Goal: Task Accomplishment & Management: Complete application form

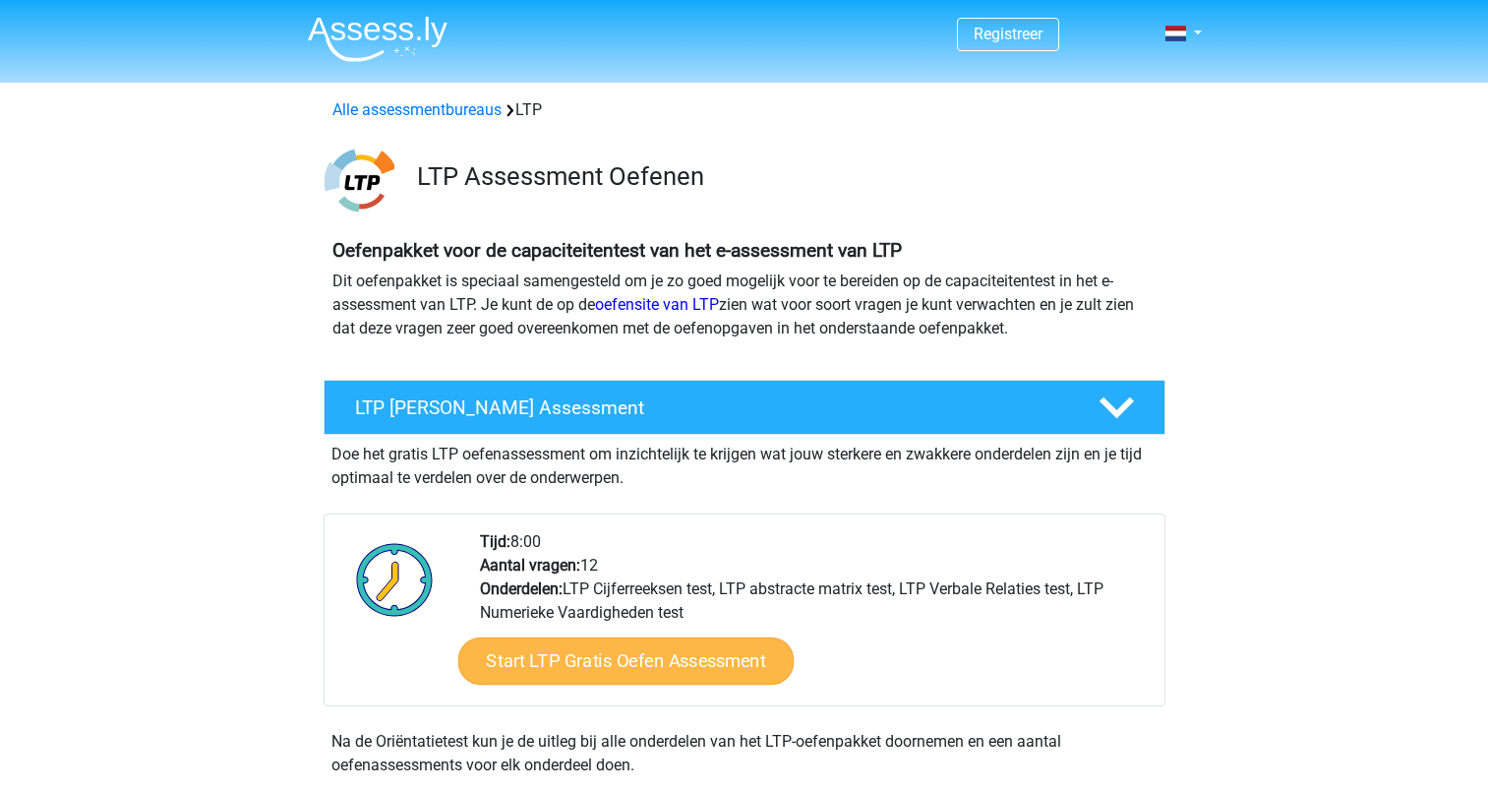
scroll to position [195, 0]
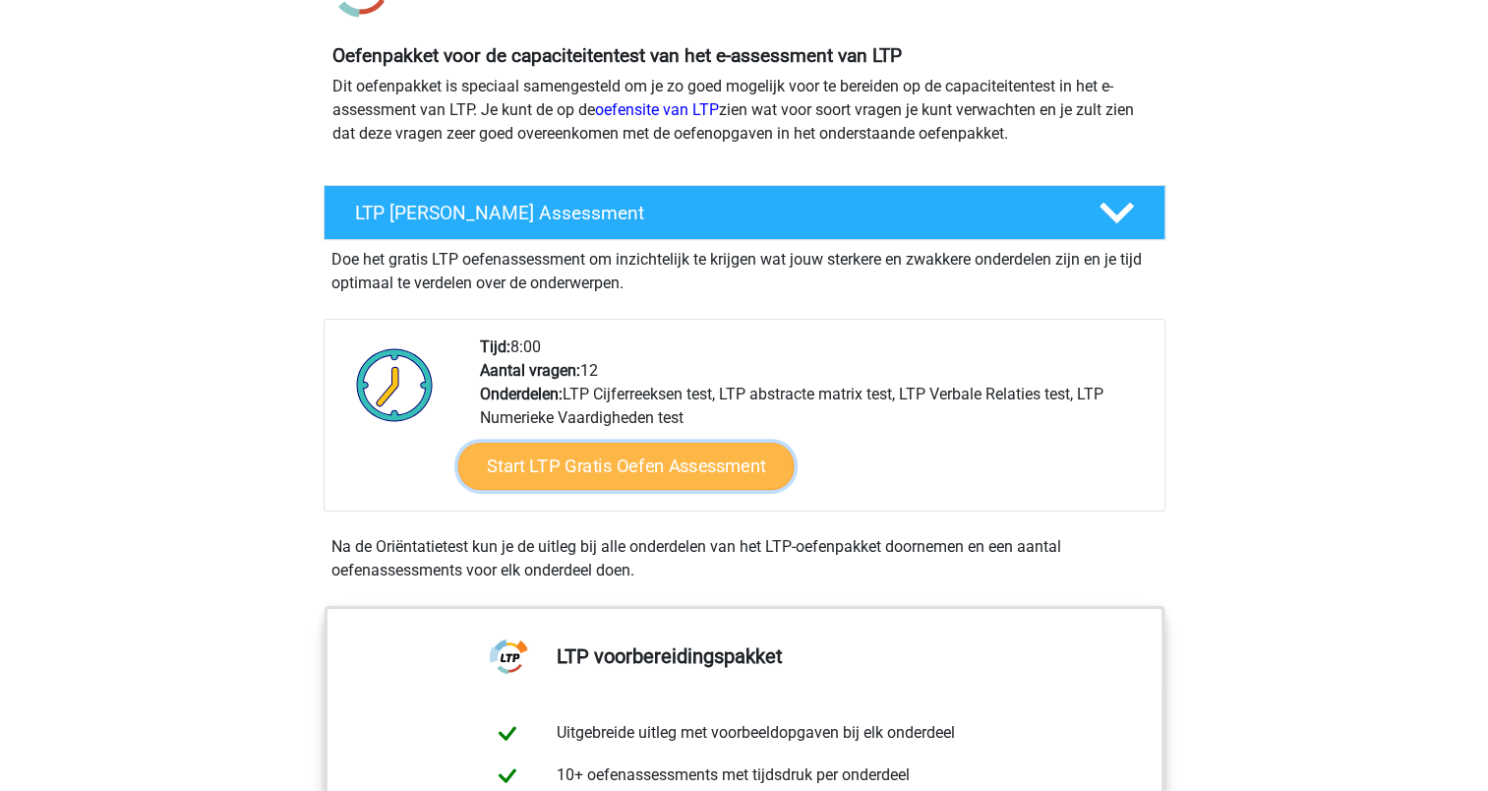
click at [657, 456] on link "Start LTP Gratis Oefen Assessment" at bounding box center [625, 466] width 336 height 47
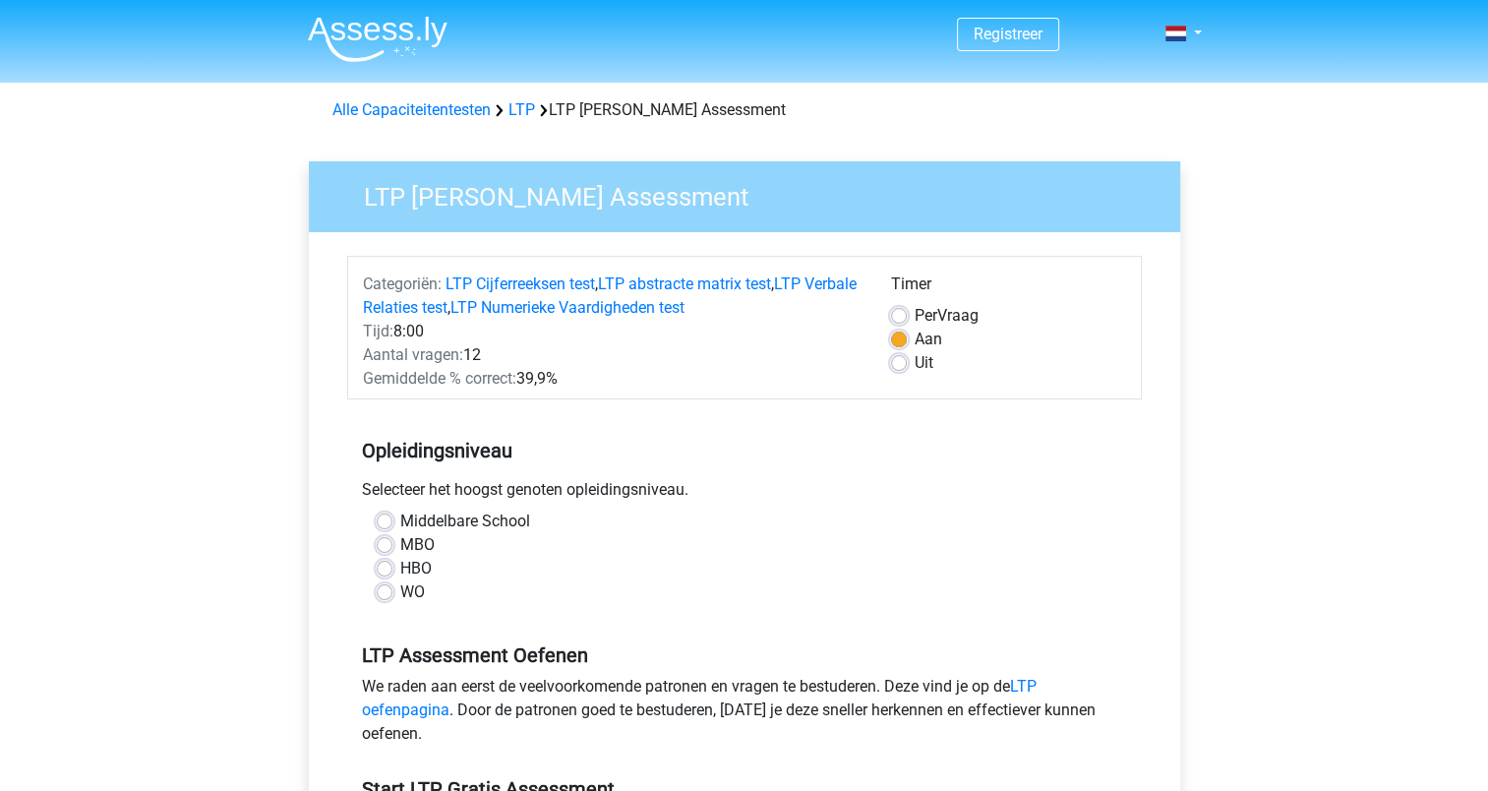
click at [400, 591] on label "WO" at bounding box center [412, 592] width 25 height 24
click at [387, 591] on input "WO" at bounding box center [385, 590] width 16 height 20
radio input "true"
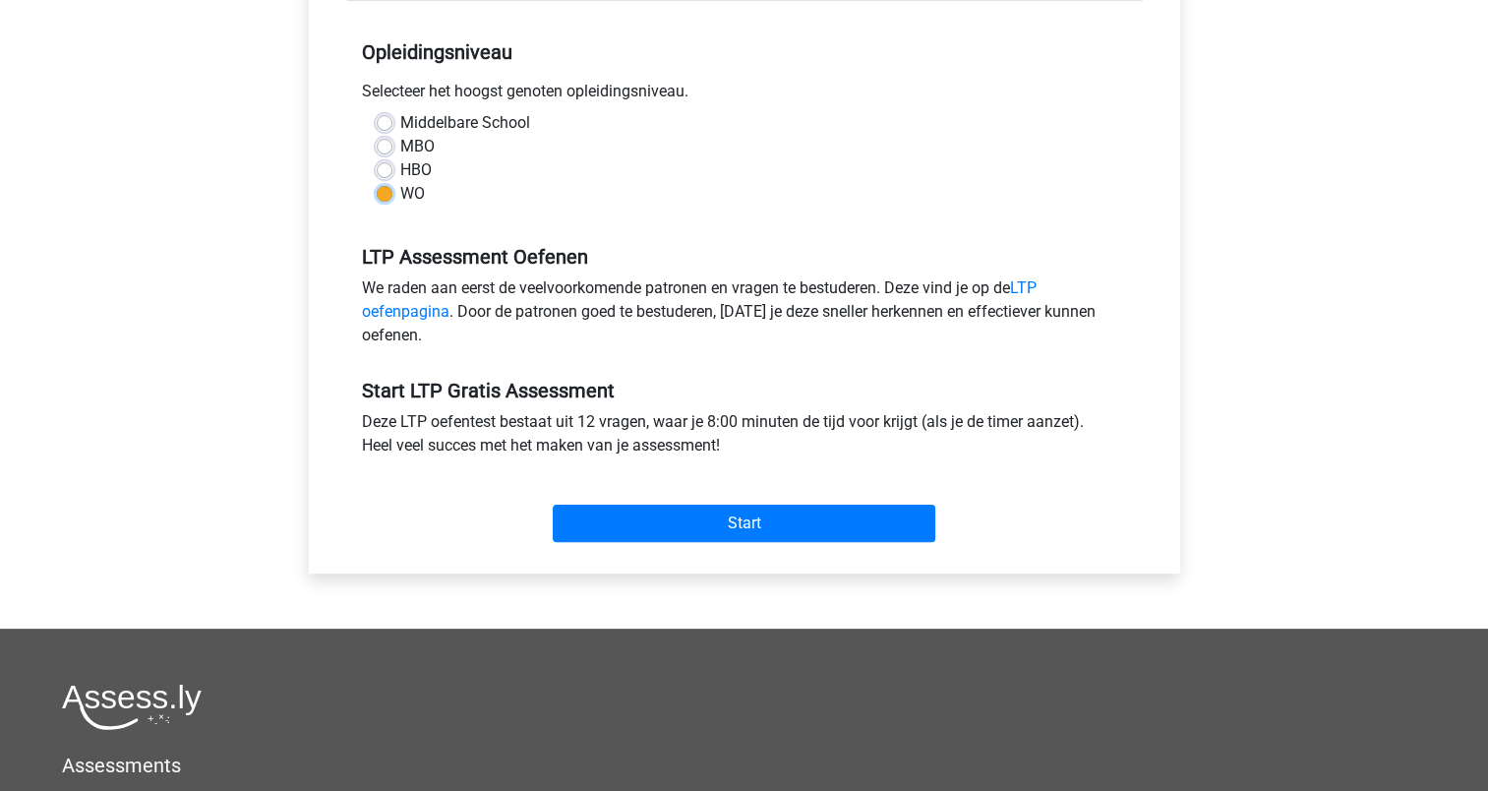
scroll to position [427, 0]
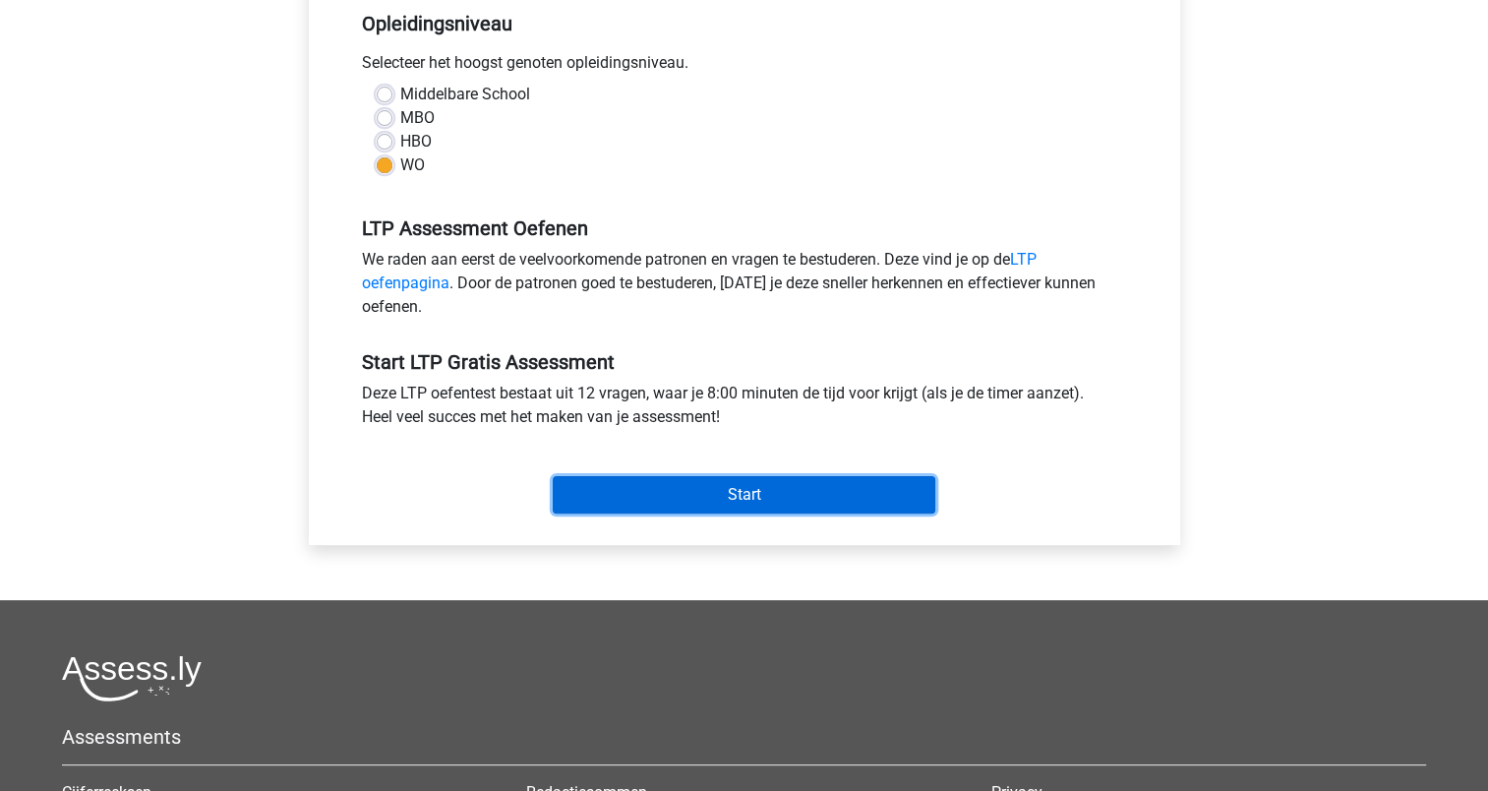
click at [790, 491] on input "Start" at bounding box center [744, 494] width 383 height 37
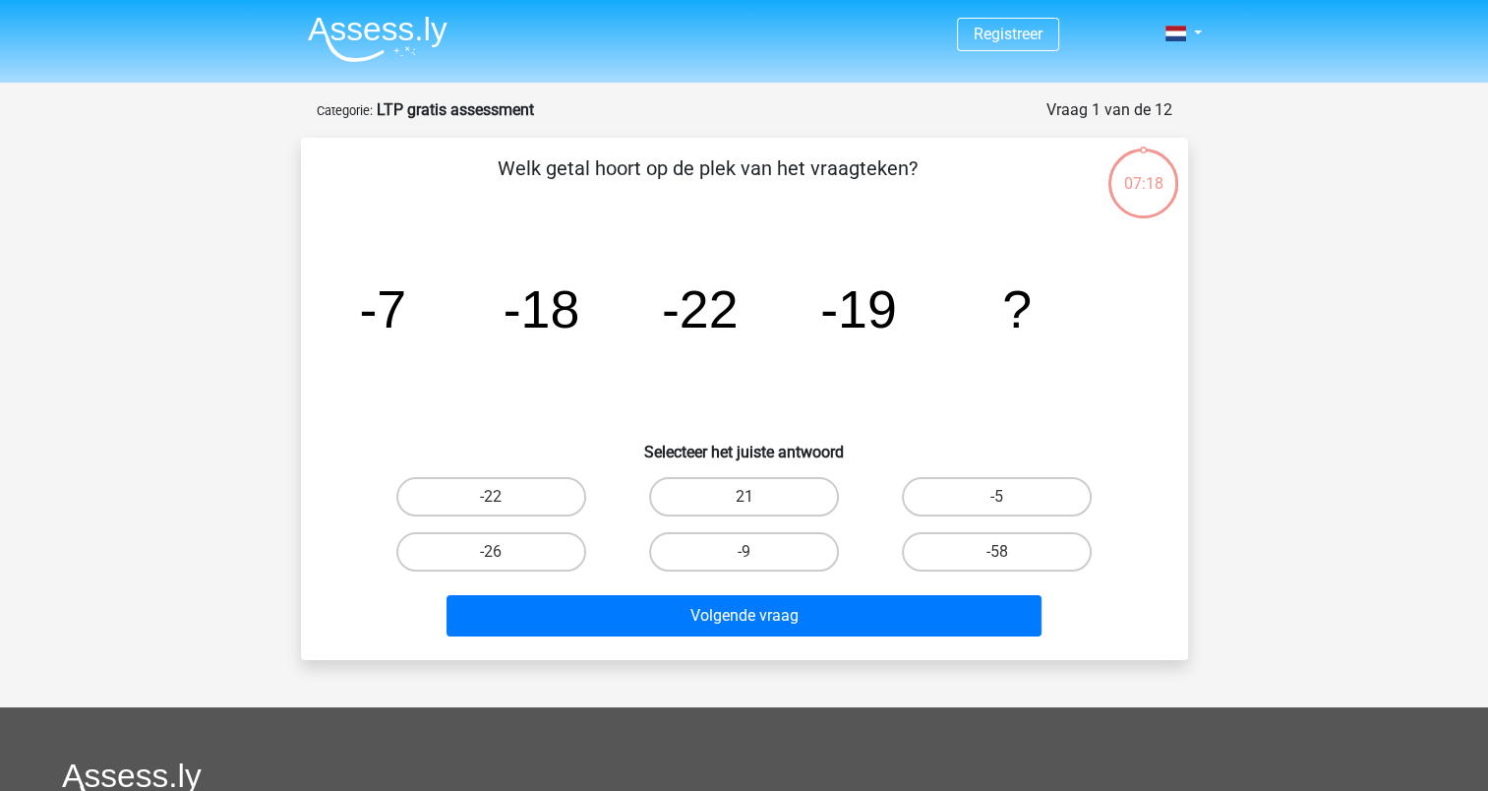
click at [491, 570] on div "-26" at bounding box center [491, 551] width 253 height 55
click at [540, 539] on label "-26" at bounding box center [491, 551] width 190 height 39
click at [504, 552] on input "-26" at bounding box center [497, 558] width 13 height 13
radio input "true"
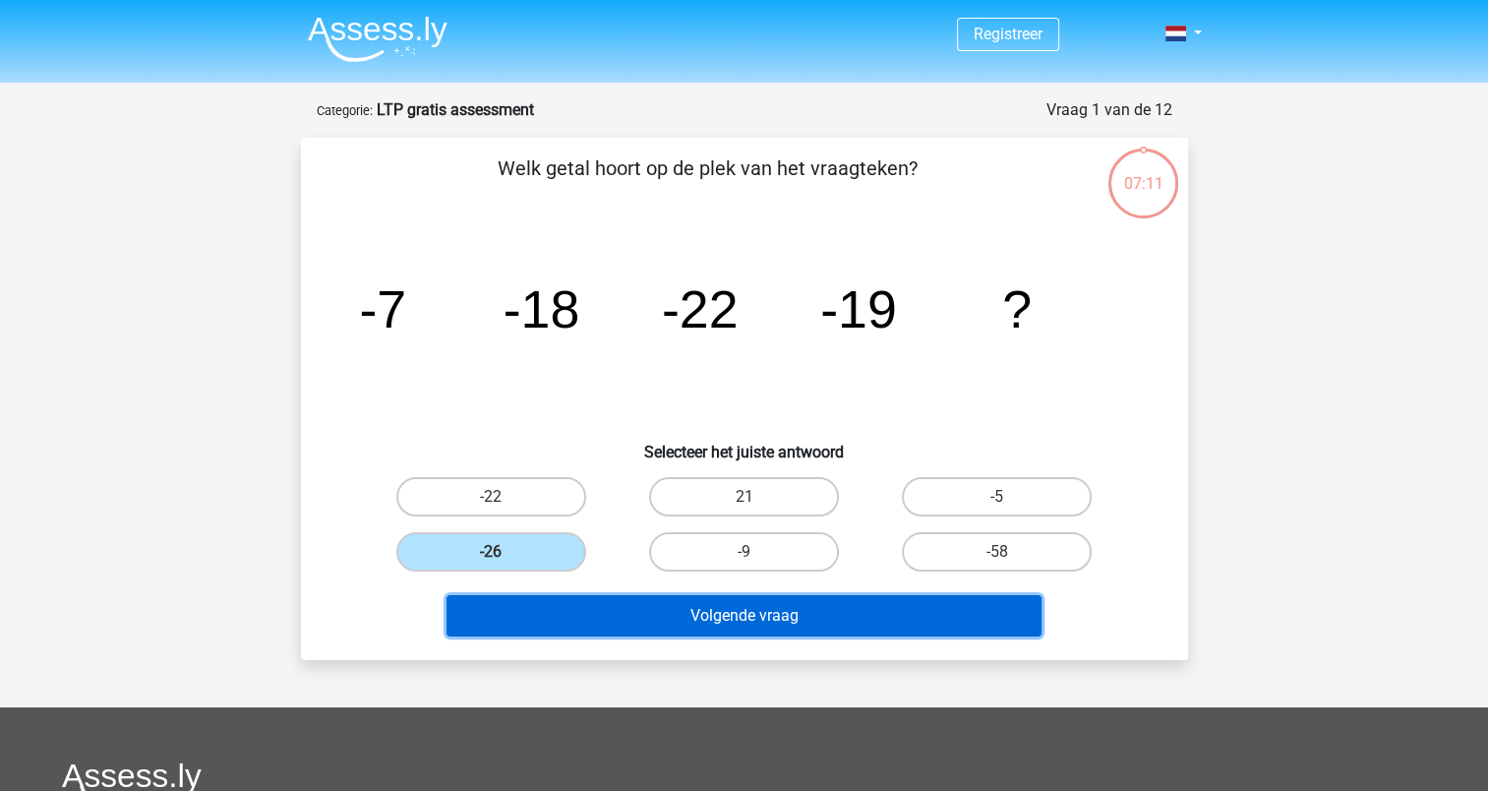
click at [700, 603] on button "Volgende vraag" at bounding box center [743, 615] width 595 height 41
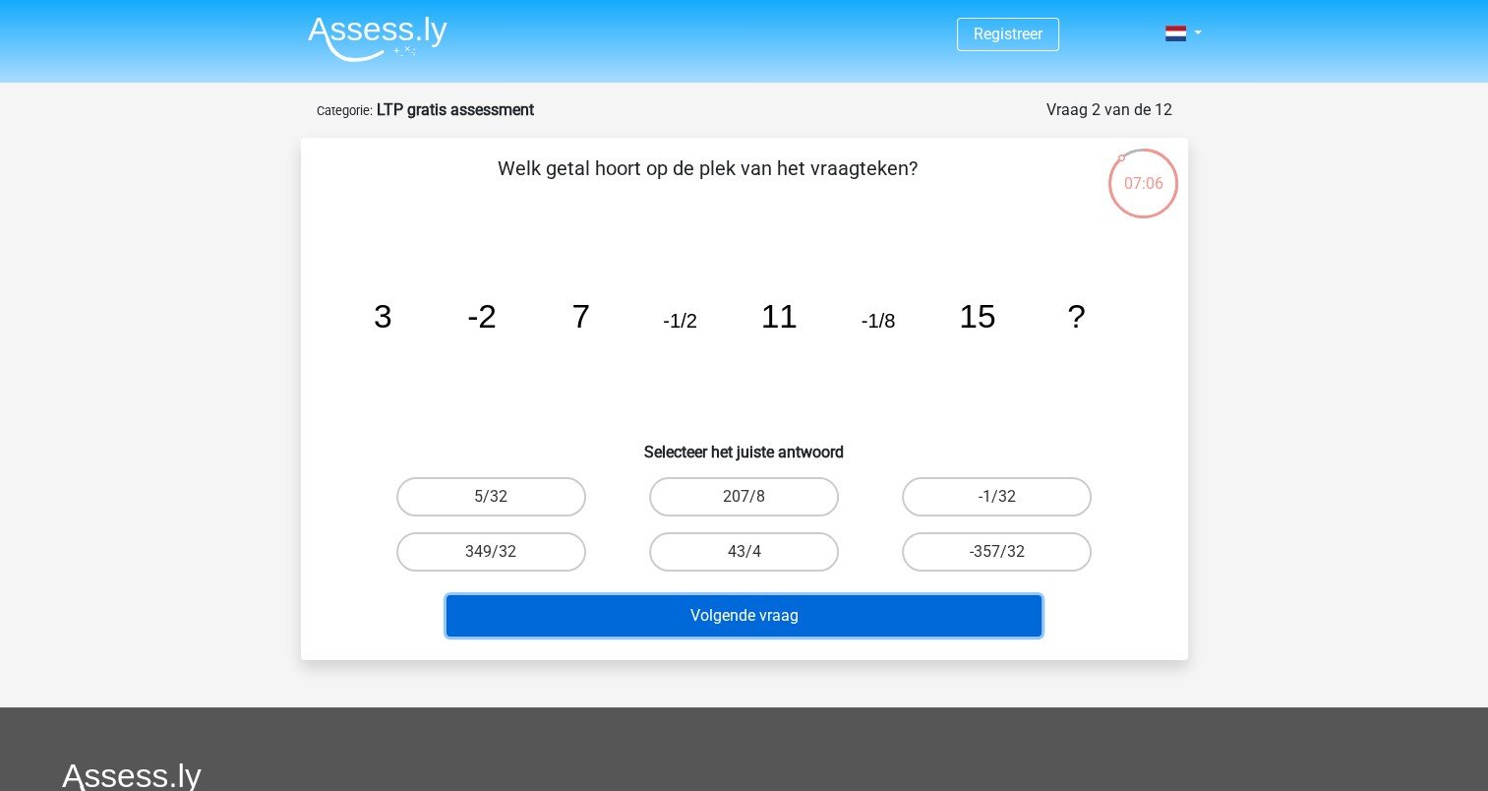
click at [816, 623] on button "Volgende vraag" at bounding box center [743, 615] width 595 height 41
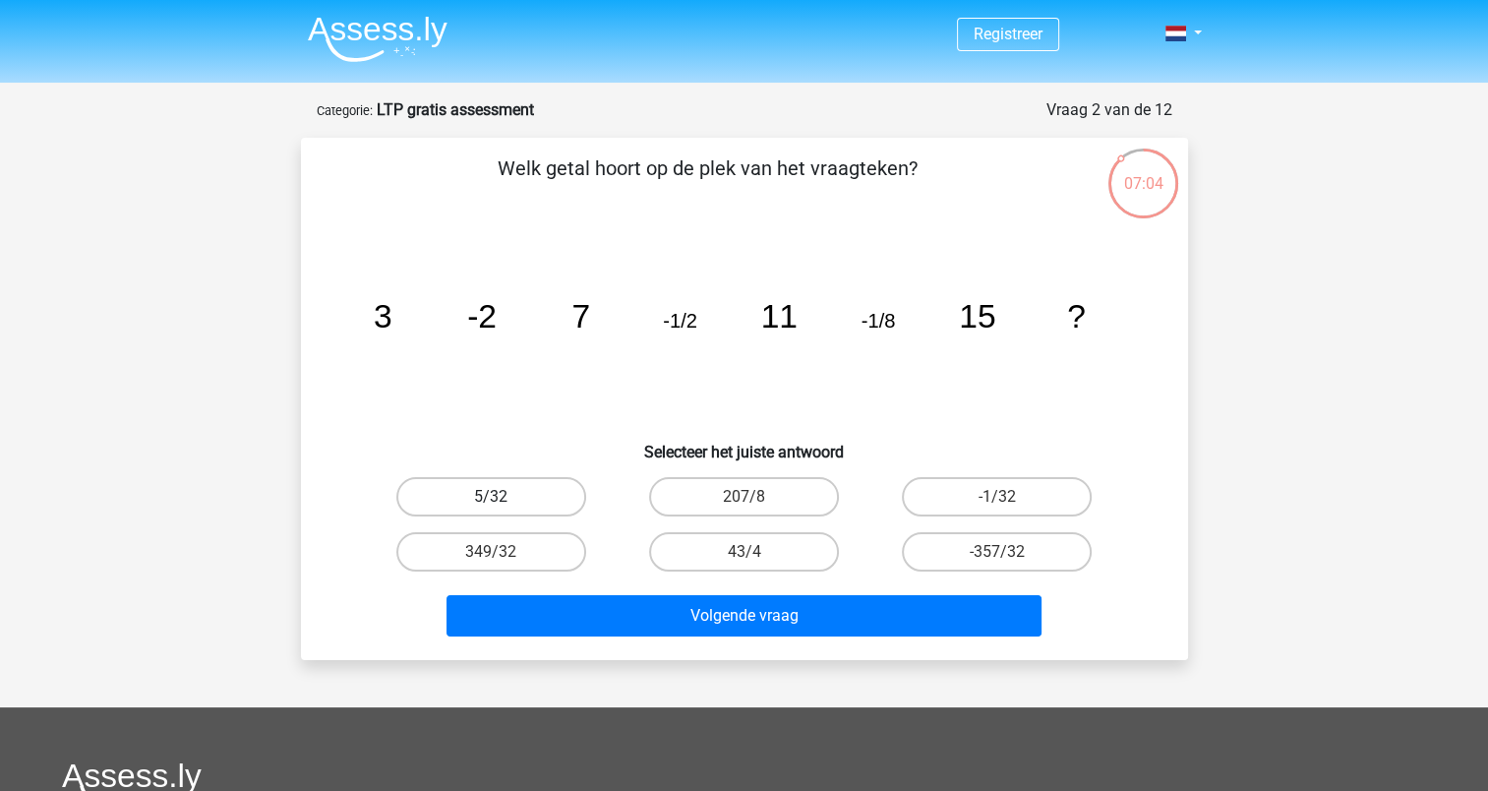
click at [523, 500] on label "5/32" at bounding box center [491, 496] width 190 height 39
click at [504, 500] on input "5/32" at bounding box center [497, 503] width 13 height 13
radio input "true"
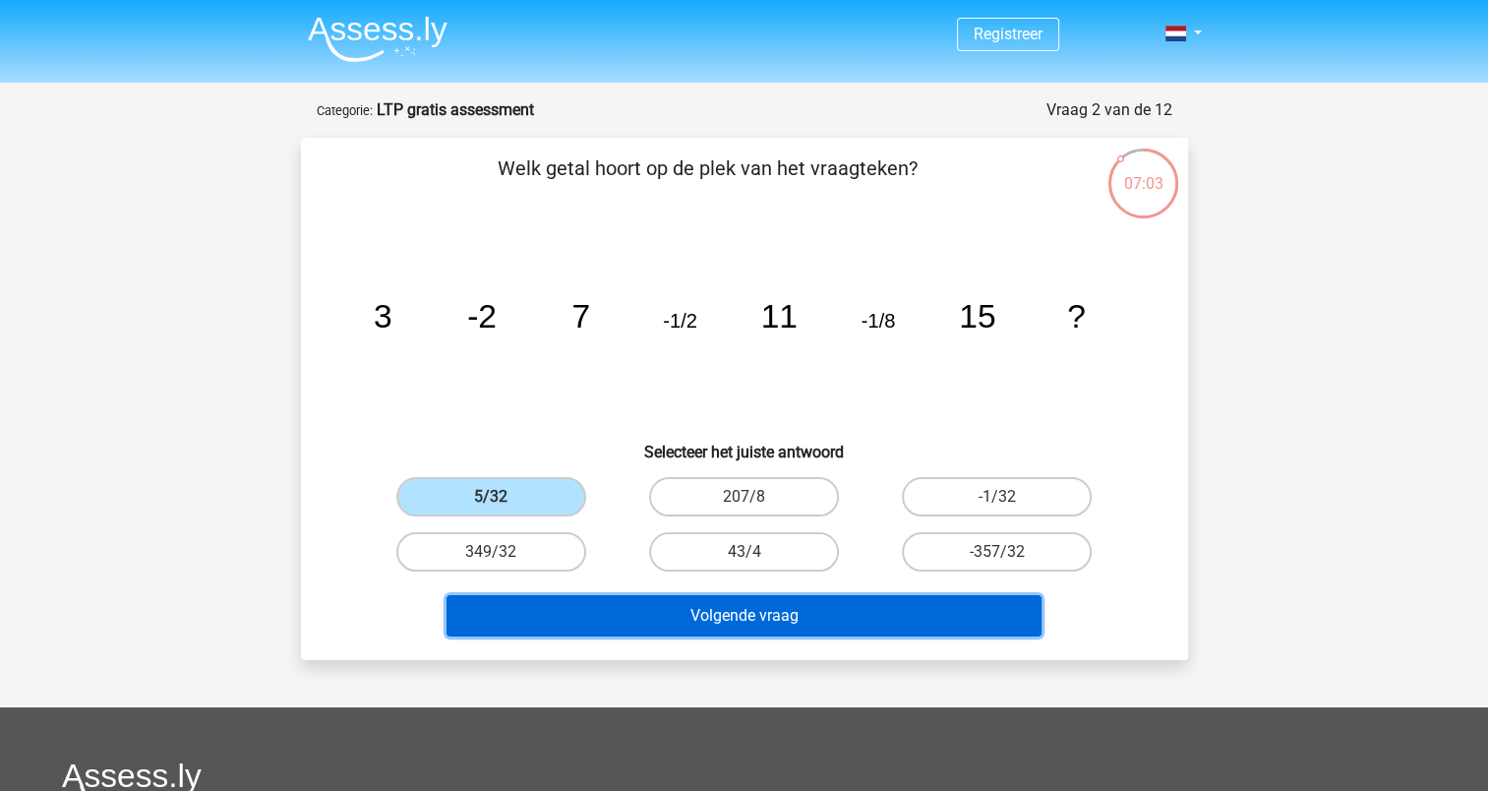
click at [694, 625] on button "Volgende vraag" at bounding box center [743, 615] width 595 height 41
click at [741, 620] on button "Volgende vraag" at bounding box center [743, 615] width 595 height 41
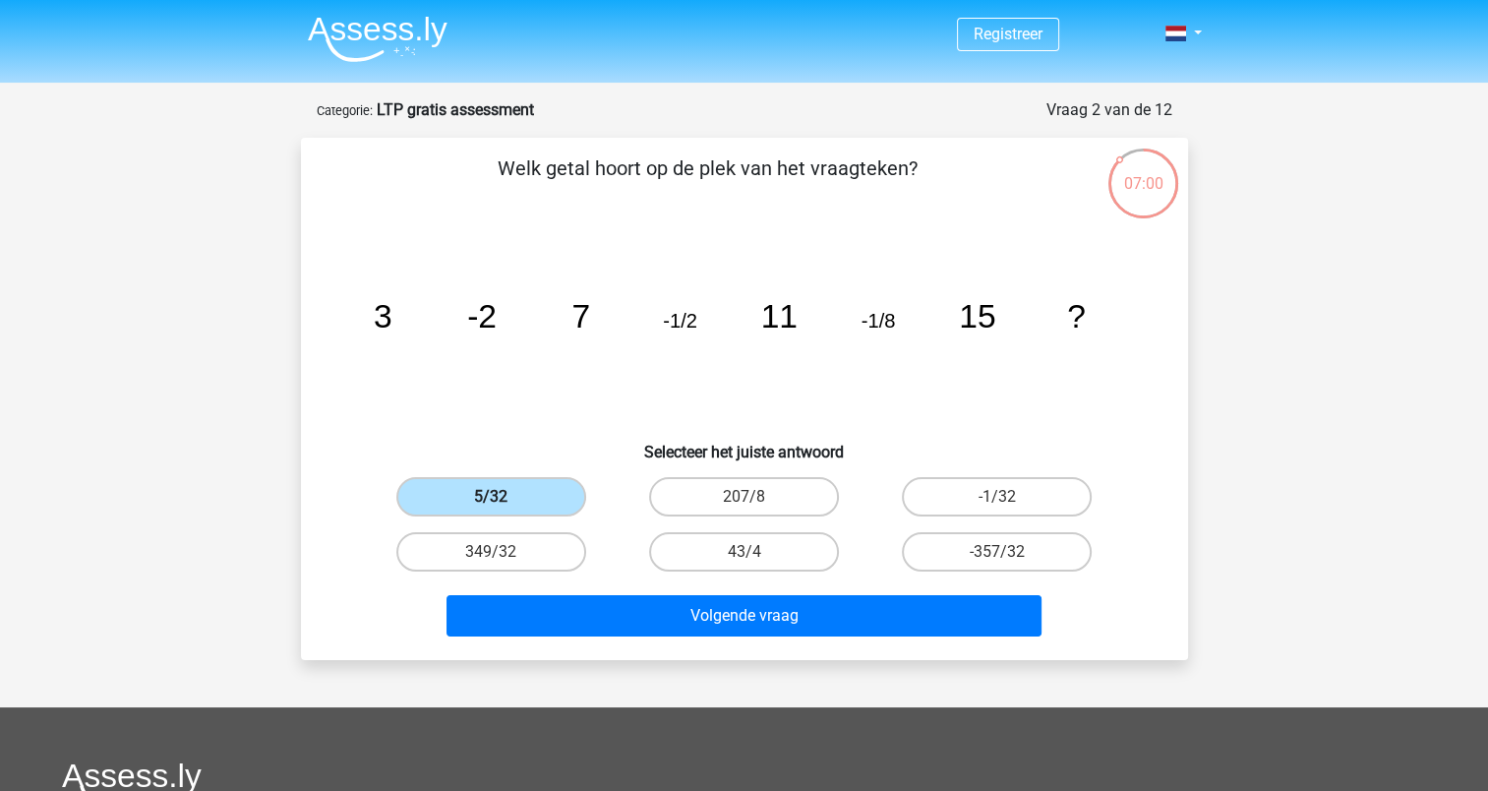
click at [517, 498] on label "5/32" at bounding box center [491, 496] width 190 height 39
click at [504, 498] on input "5/32" at bounding box center [497, 503] width 13 height 13
click at [757, 495] on label "207/8" at bounding box center [744, 496] width 190 height 39
click at [756, 497] on input "207/8" at bounding box center [749, 503] width 13 height 13
radio input "true"
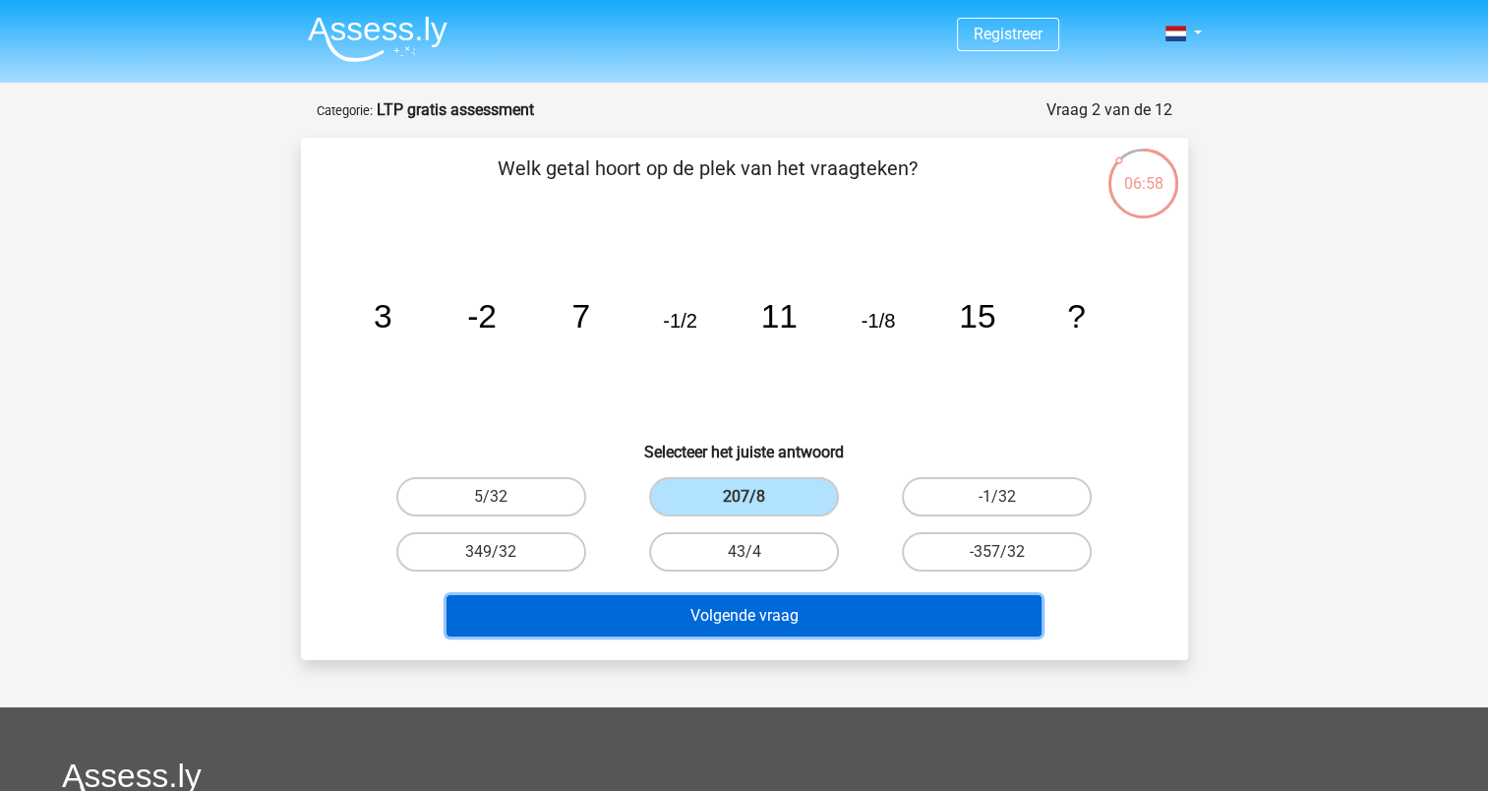
click at [728, 598] on button "Volgende vraag" at bounding box center [743, 615] width 595 height 41
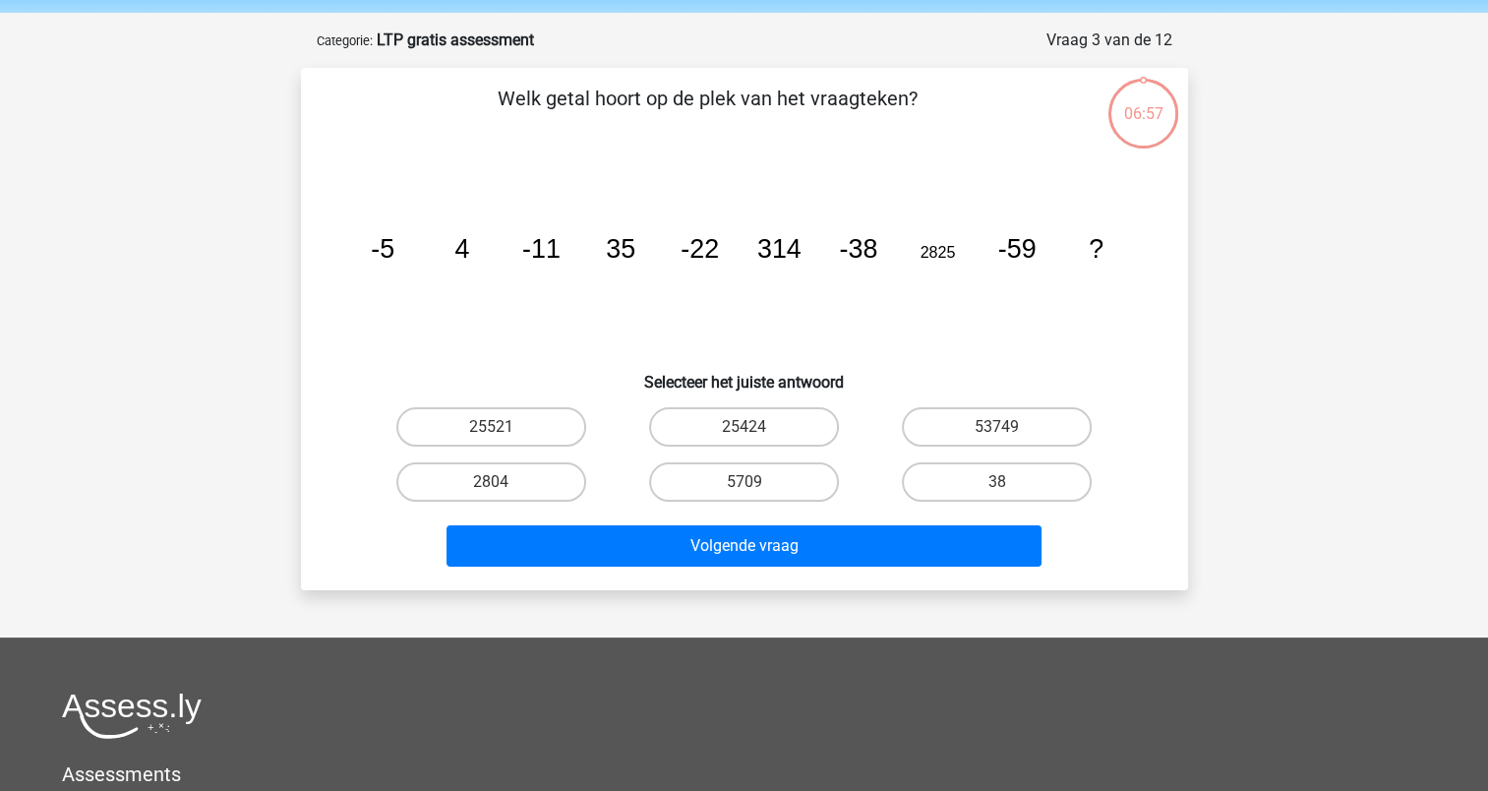
scroll to position [98, 0]
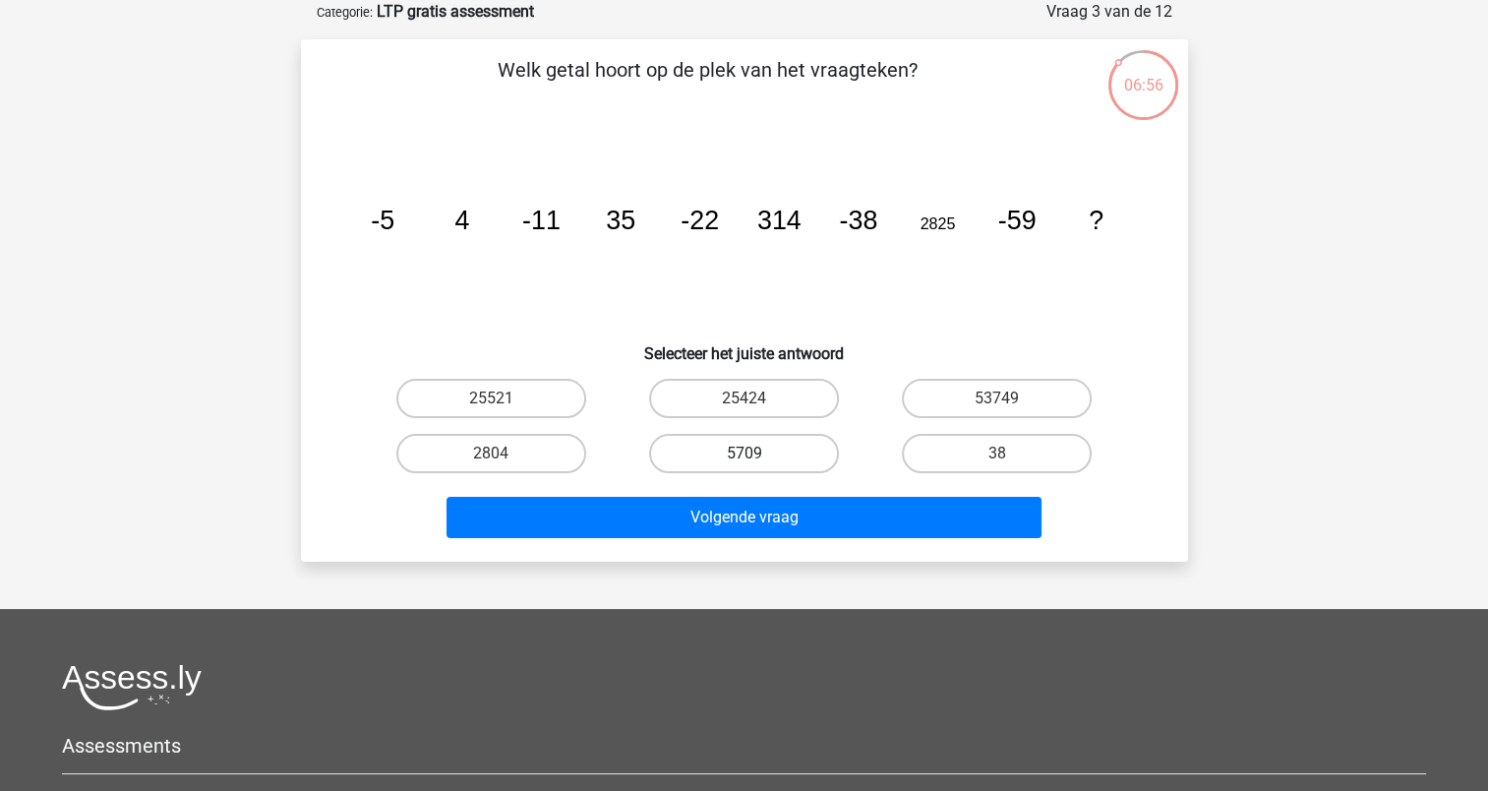
click at [760, 452] on label "5709" at bounding box center [744, 453] width 190 height 39
click at [756, 453] on input "5709" at bounding box center [749, 459] width 13 height 13
radio input "true"
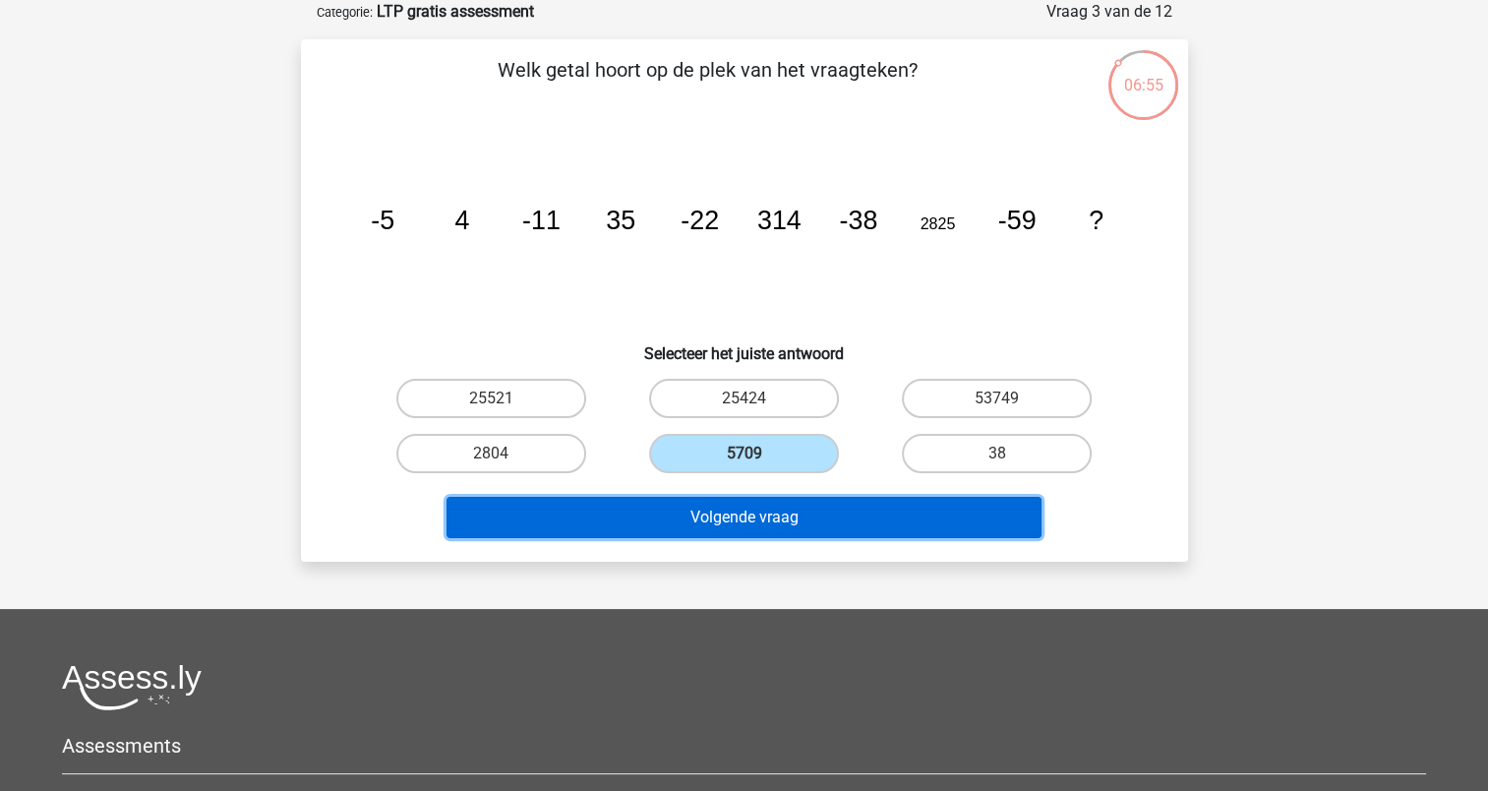
click at [781, 528] on button "Volgende vraag" at bounding box center [743, 517] width 595 height 41
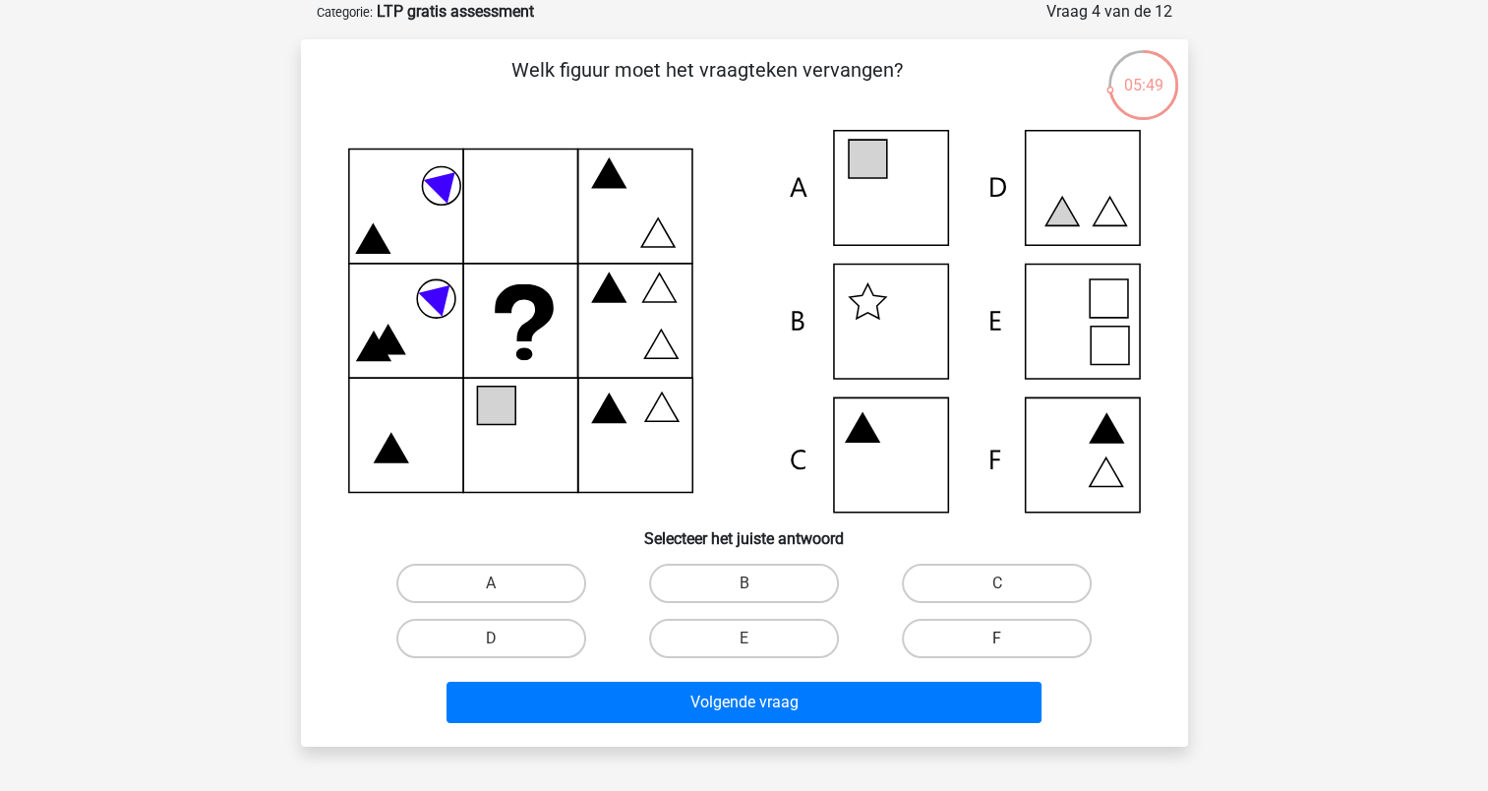
click at [971, 624] on label "F" at bounding box center [997, 638] width 190 height 39
click at [997, 638] on input "F" at bounding box center [1003, 644] width 13 height 13
radio input "true"
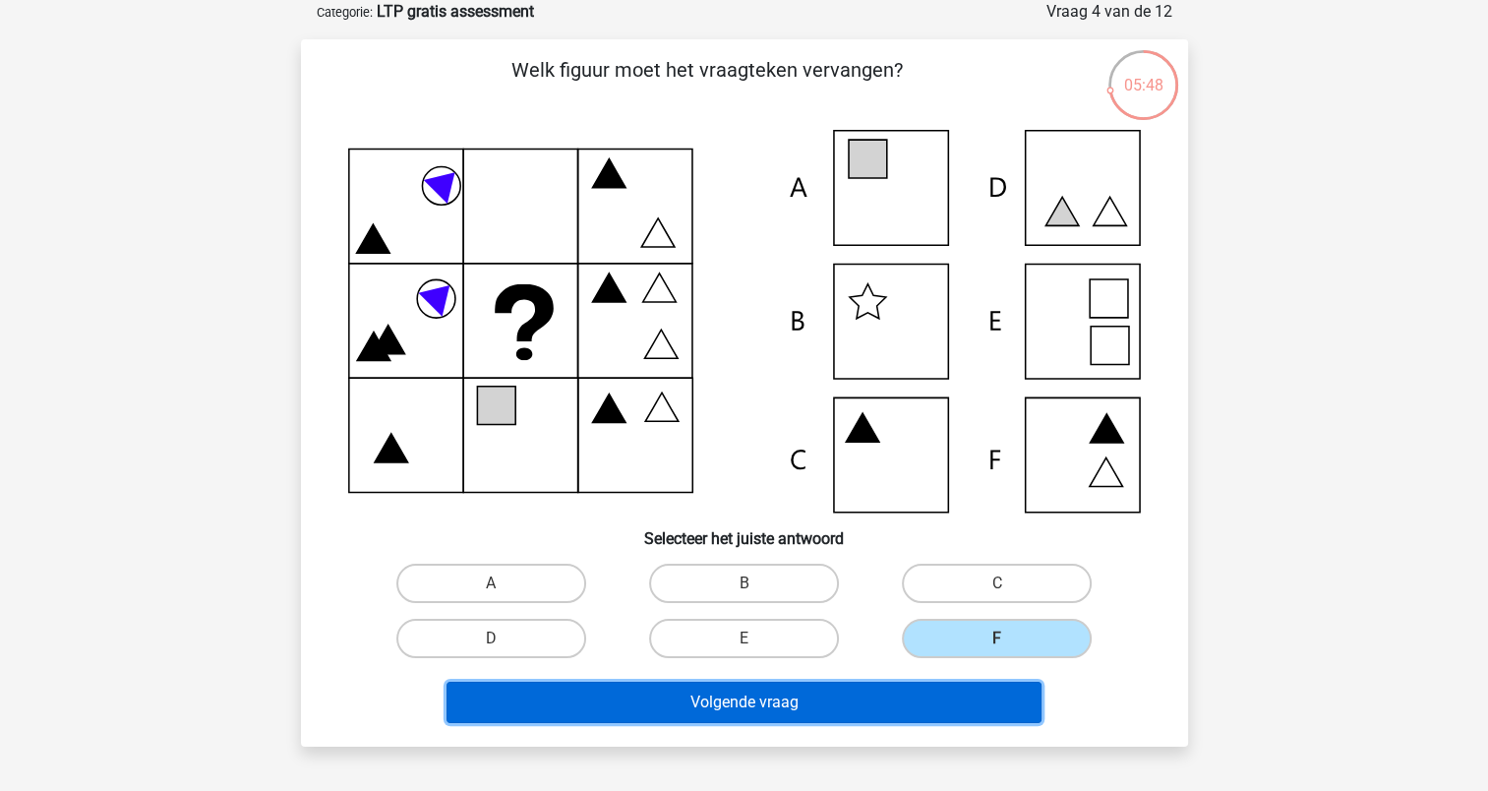
click at [911, 716] on button "Volgende vraag" at bounding box center [743, 702] width 595 height 41
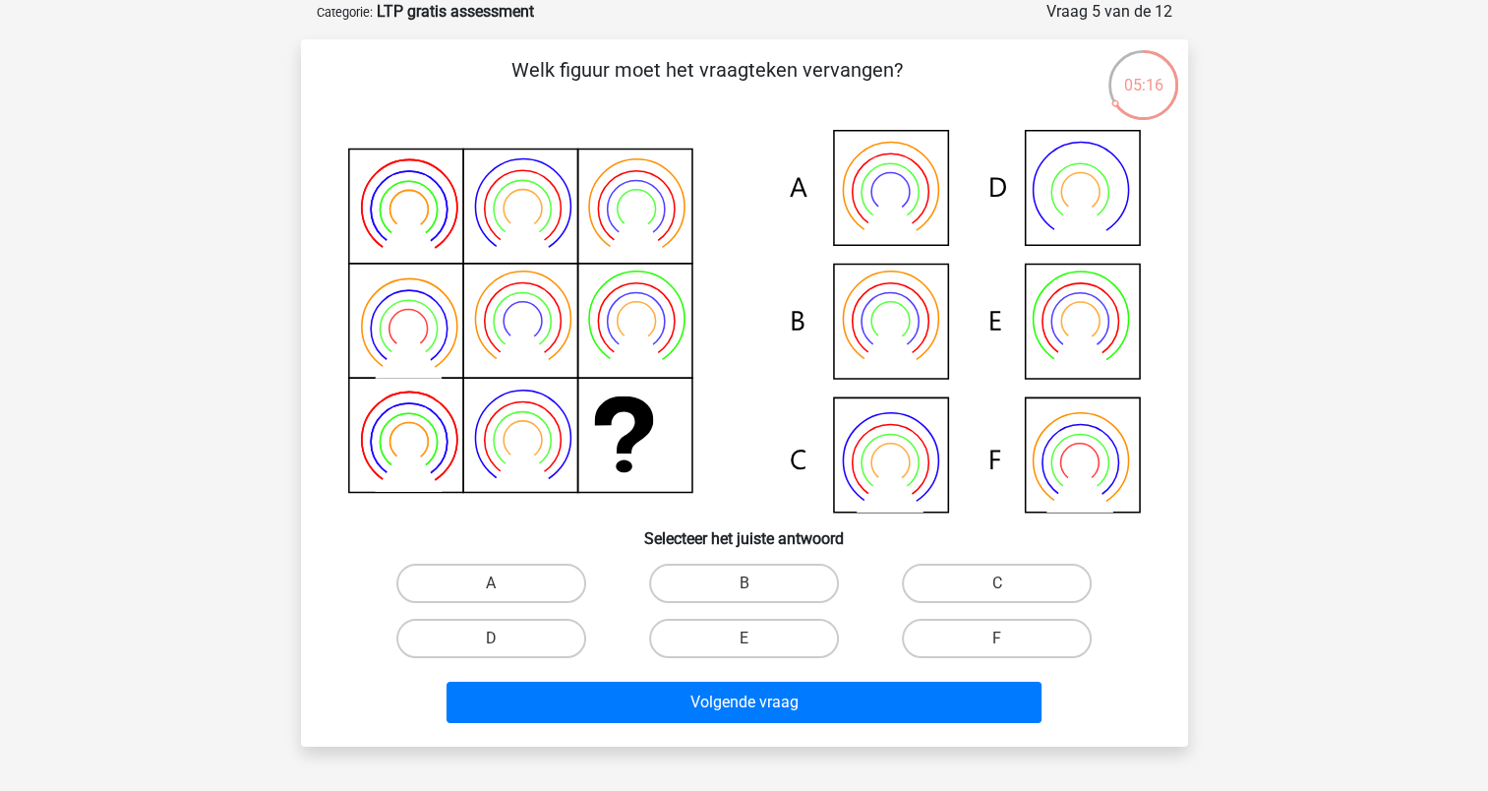
click at [1073, 460] on icon at bounding box center [744, 321] width 793 height 383
click at [985, 649] on label "F" at bounding box center [997, 638] width 190 height 39
click at [997, 649] on input "F" at bounding box center [1003, 644] width 13 height 13
radio input "true"
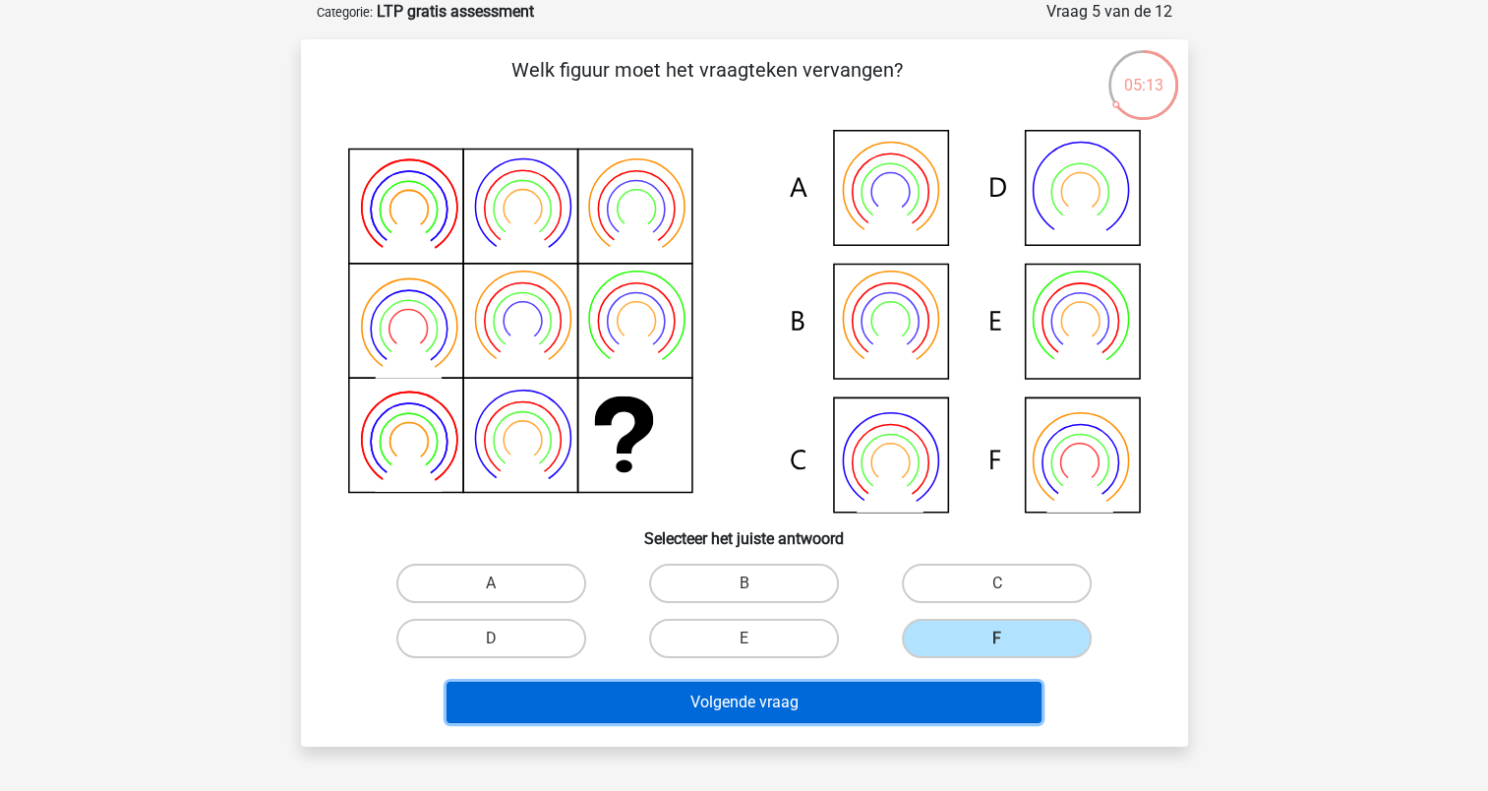
click at [980, 700] on button "Volgende vraag" at bounding box center [743, 702] width 595 height 41
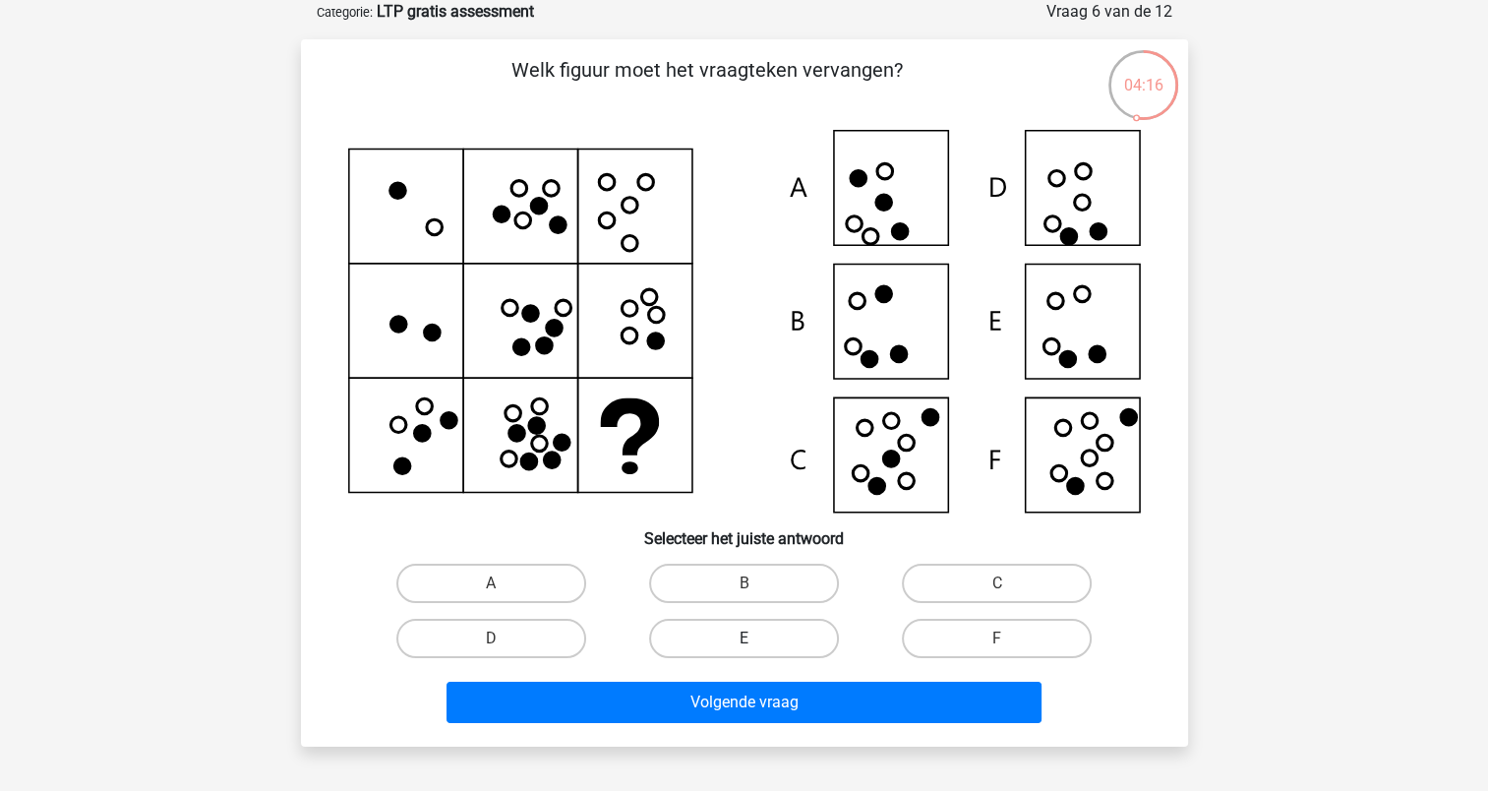
click at [780, 626] on label "E" at bounding box center [744, 638] width 190 height 39
click at [756, 638] on input "E" at bounding box center [749, 644] width 13 height 13
radio input "true"
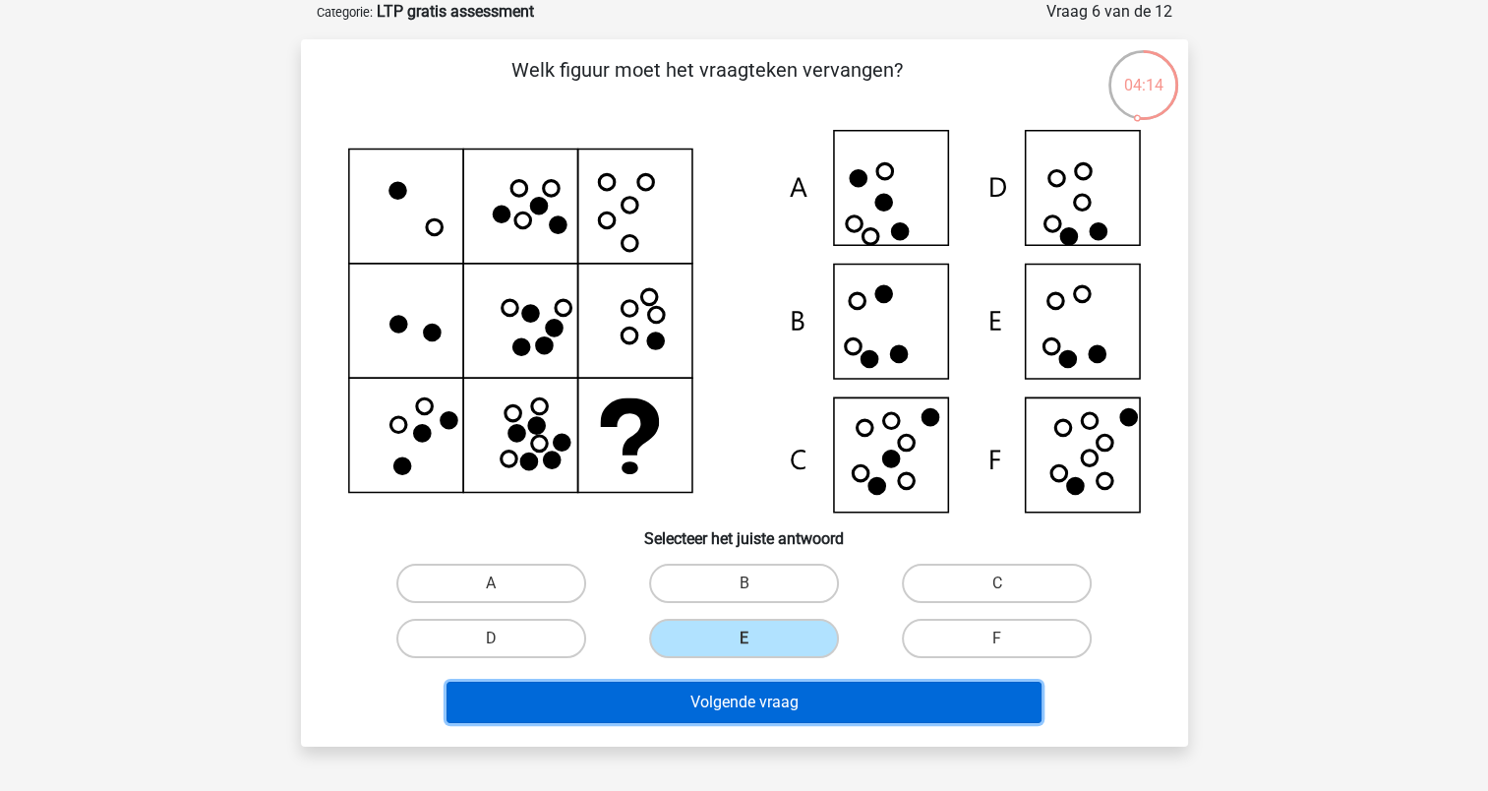
click at [806, 719] on button "Volgende vraag" at bounding box center [743, 702] width 595 height 41
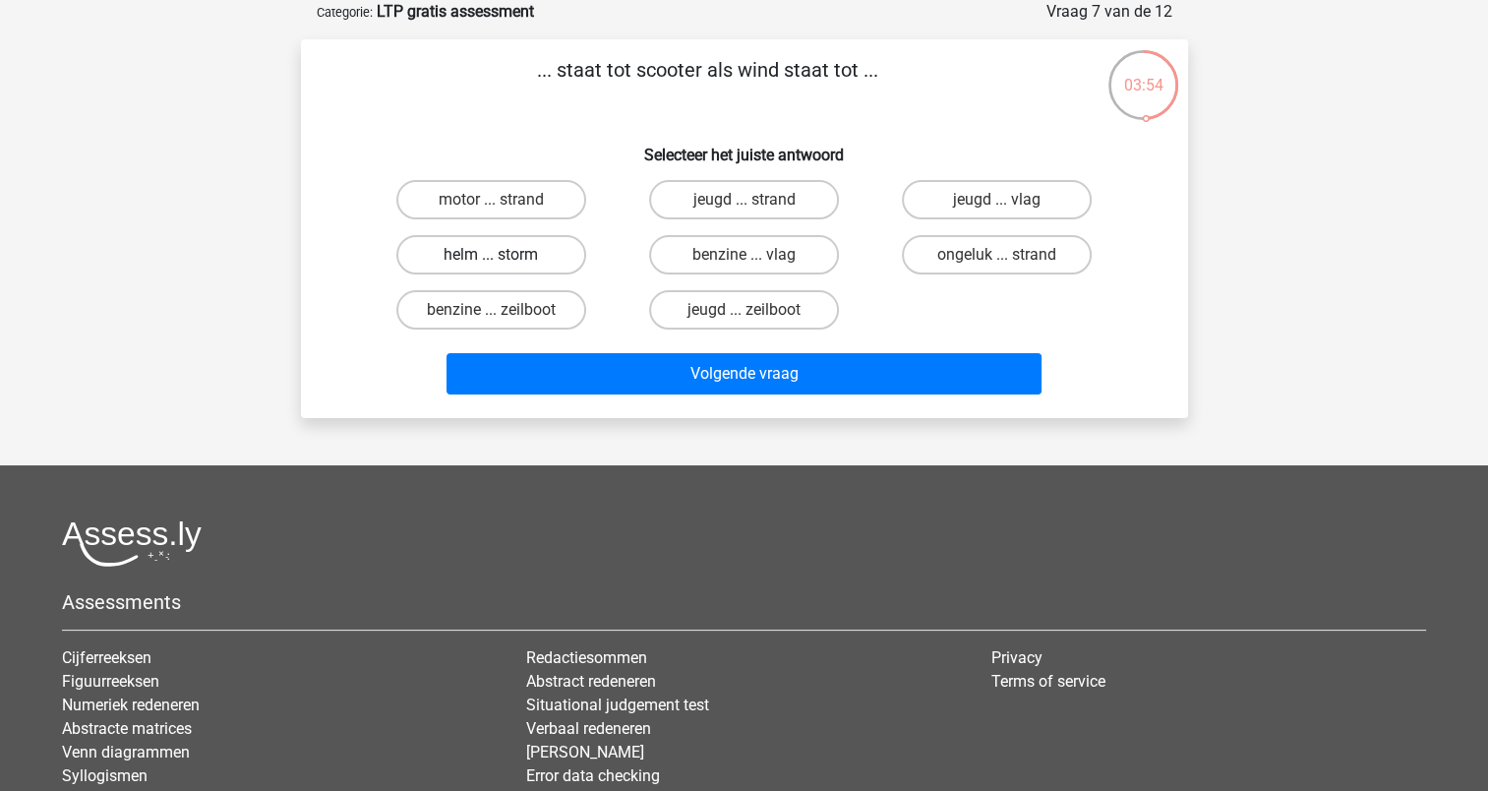
click at [549, 260] on label "helm ... storm" at bounding box center [491, 254] width 190 height 39
click at [504, 260] on input "helm ... storm" at bounding box center [497, 261] width 13 height 13
radio input "true"
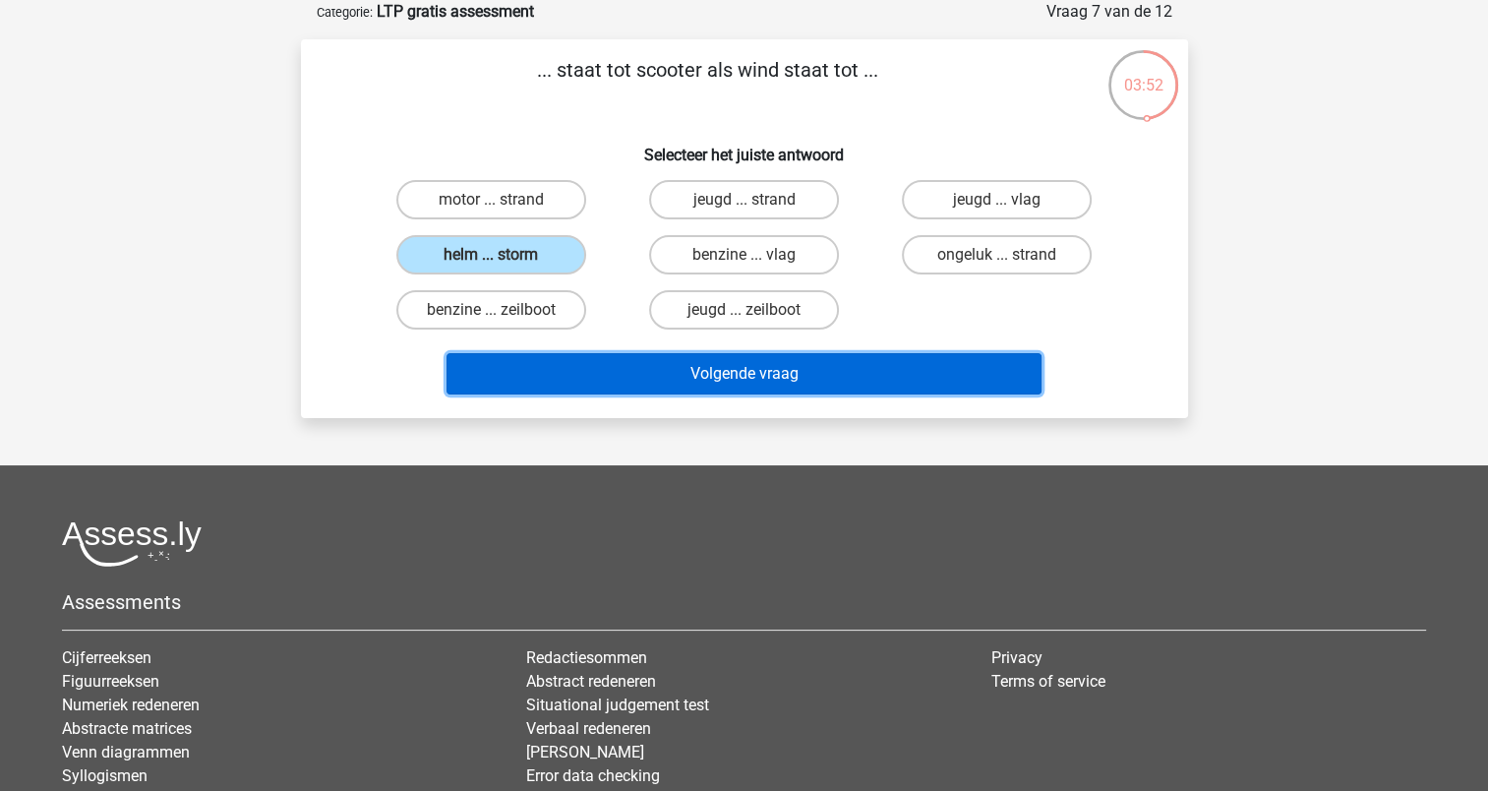
click at [692, 369] on button "Volgende vraag" at bounding box center [743, 373] width 595 height 41
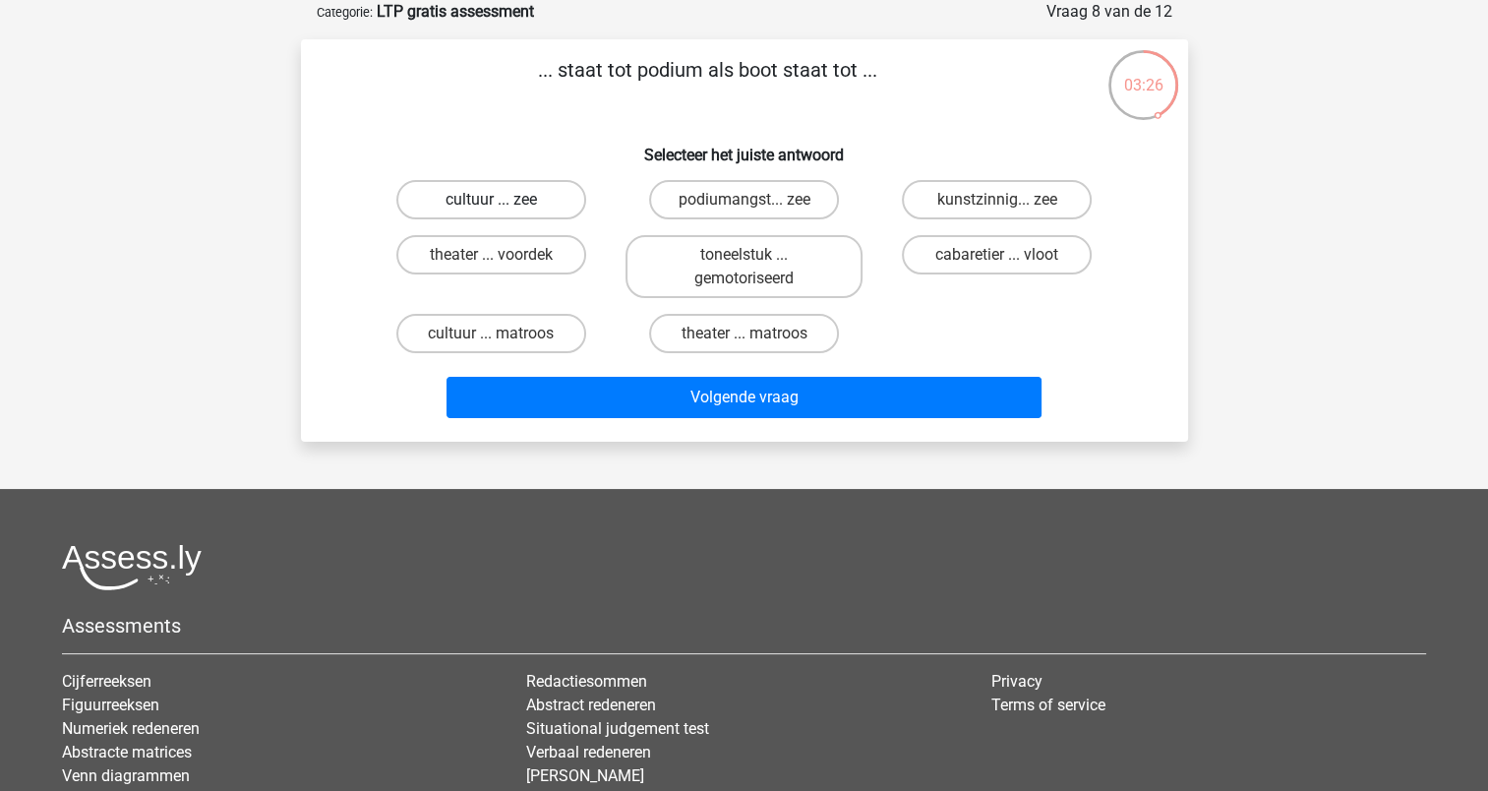
click at [523, 196] on label "cultuur ... zee" at bounding box center [491, 199] width 190 height 39
click at [504, 200] on input "cultuur ... zee" at bounding box center [497, 206] width 13 height 13
radio input "true"
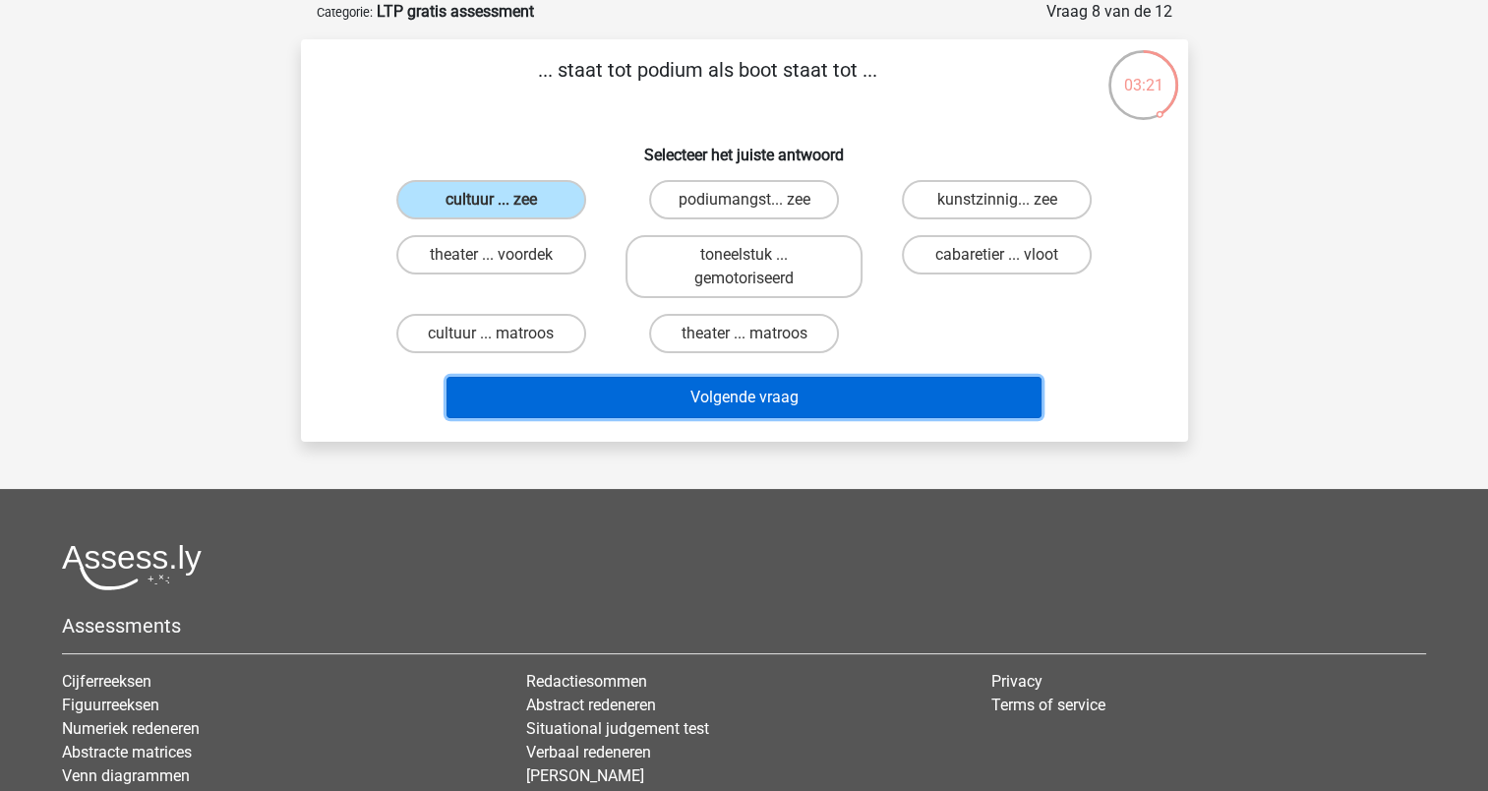
click at [717, 394] on button "Volgende vraag" at bounding box center [743, 397] width 595 height 41
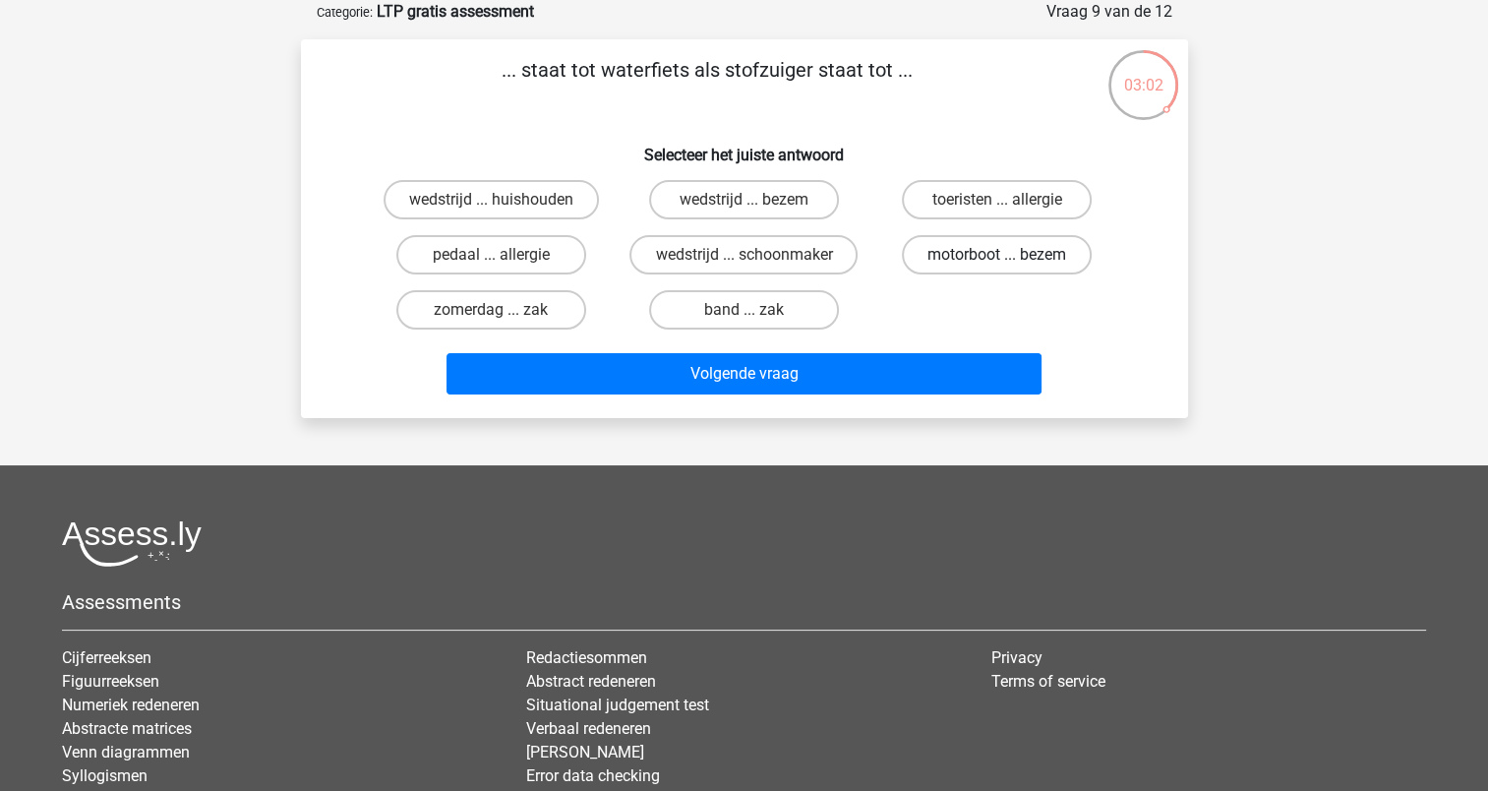
click at [1022, 237] on label "motorboot ... bezem" at bounding box center [997, 254] width 190 height 39
click at [1010, 255] on input "motorboot ... bezem" at bounding box center [1003, 261] width 13 height 13
radio input "true"
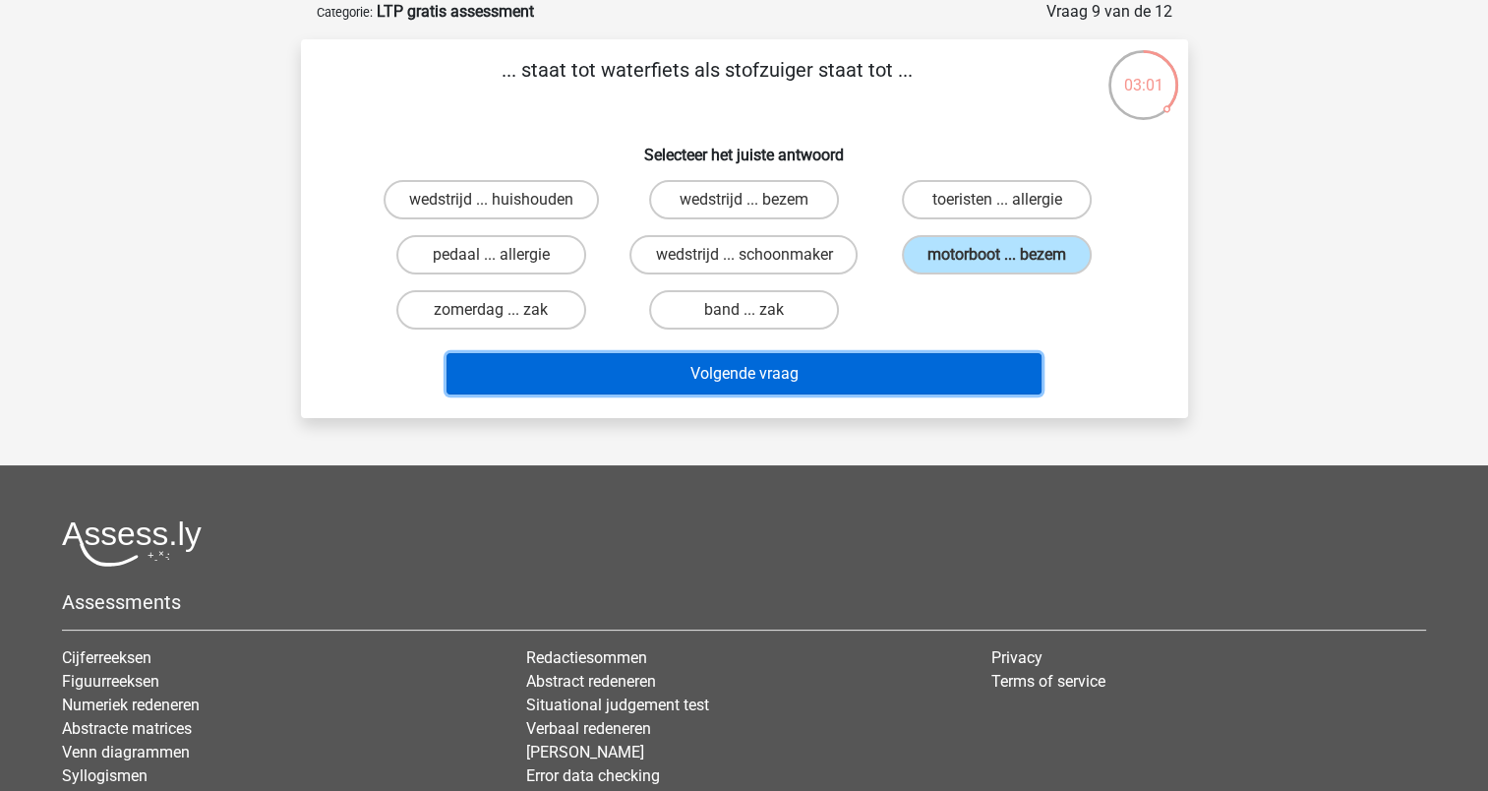
click at [844, 378] on button "Volgende vraag" at bounding box center [743, 373] width 595 height 41
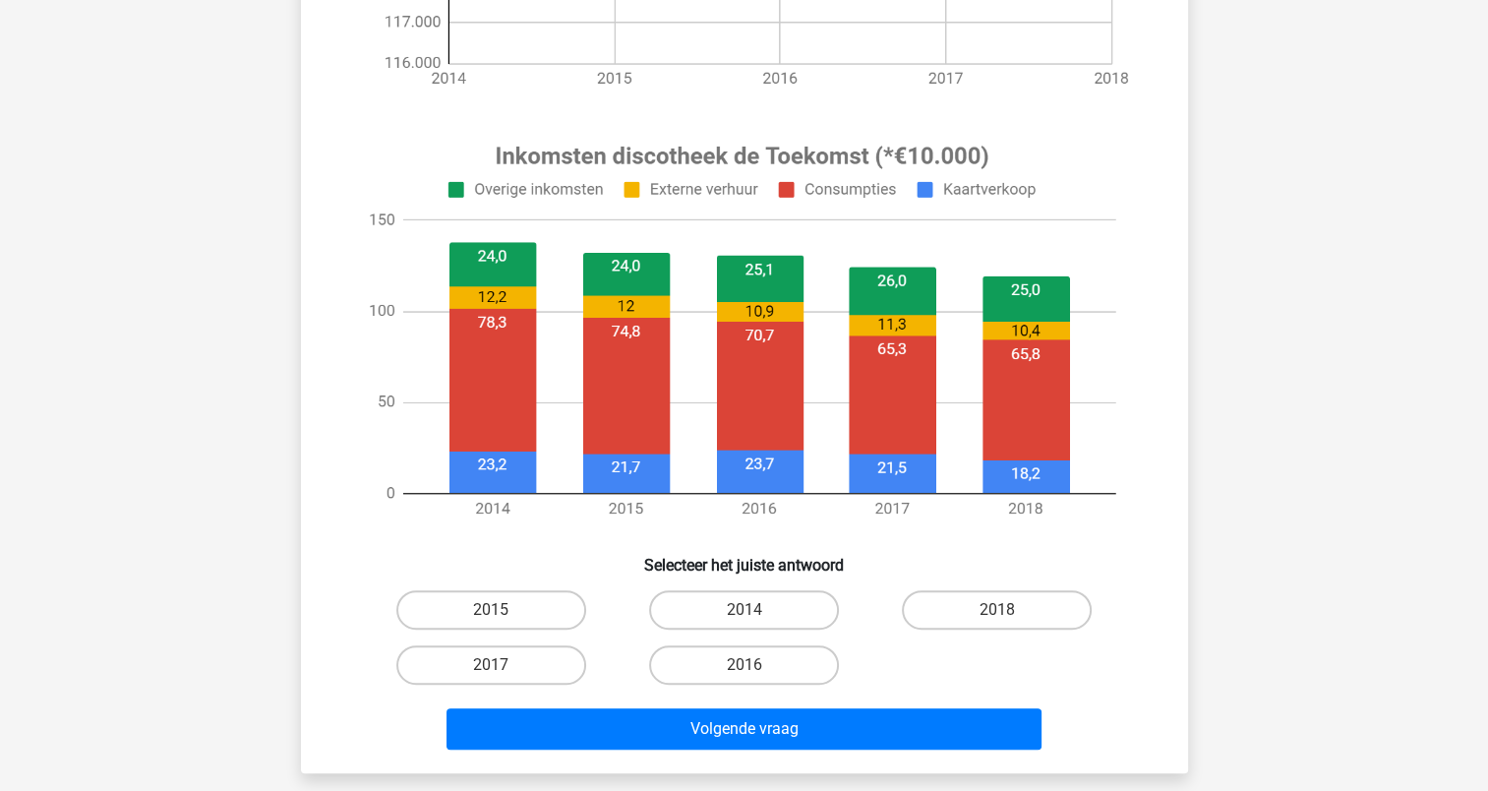
scroll to position [613, 0]
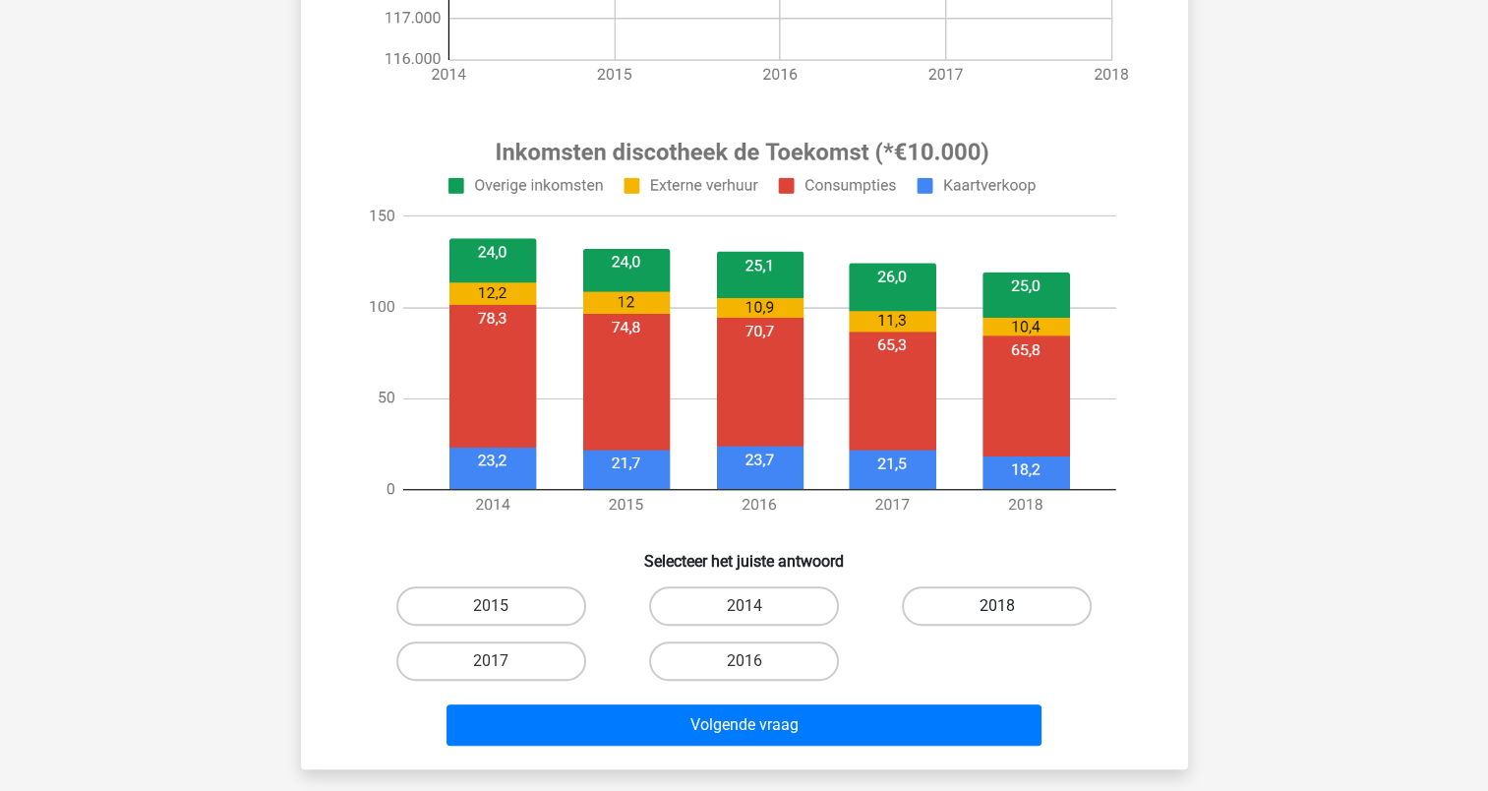
click at [995, 608] on label "2018" at bounding box center [997, 605] width 190 height 39
click at [997, 608] on input "2018" at bounding box center [1003, 612] width 13 height 13
radio input "true"
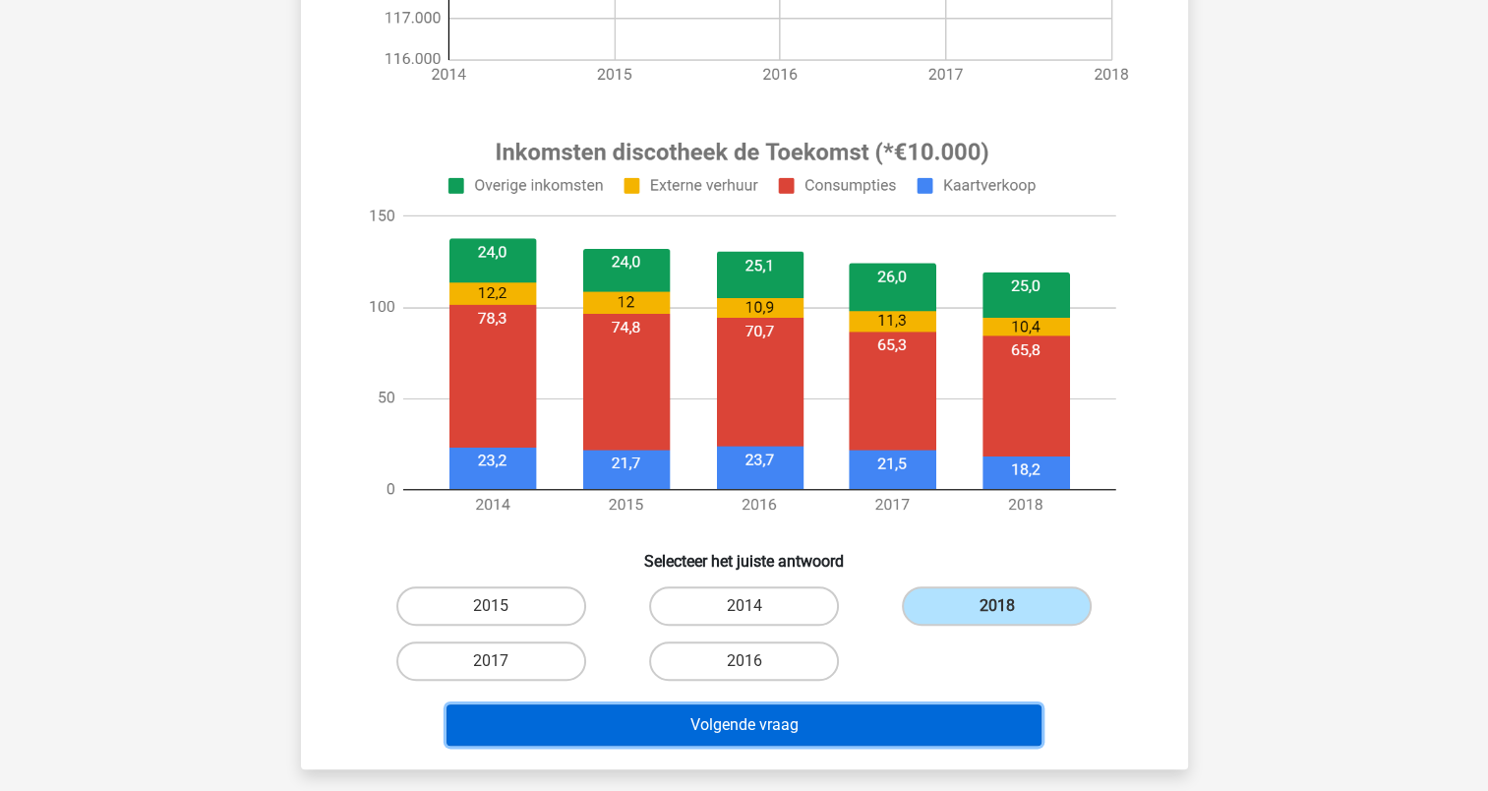
click at [893, 724] on button "Volgende vraag" at bounding box center [743, 724] width 595 height 41
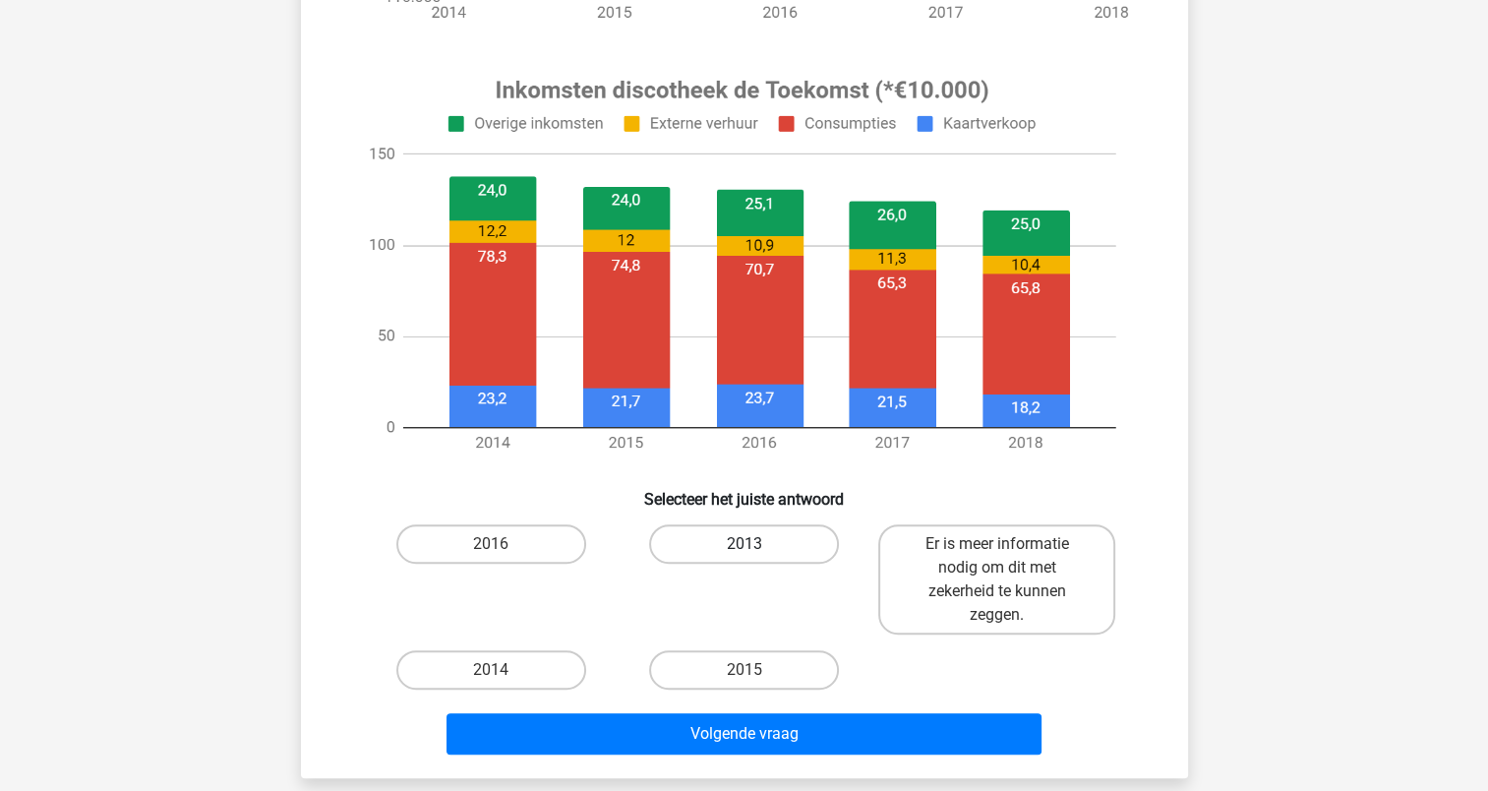
scroll to position [690, 0]
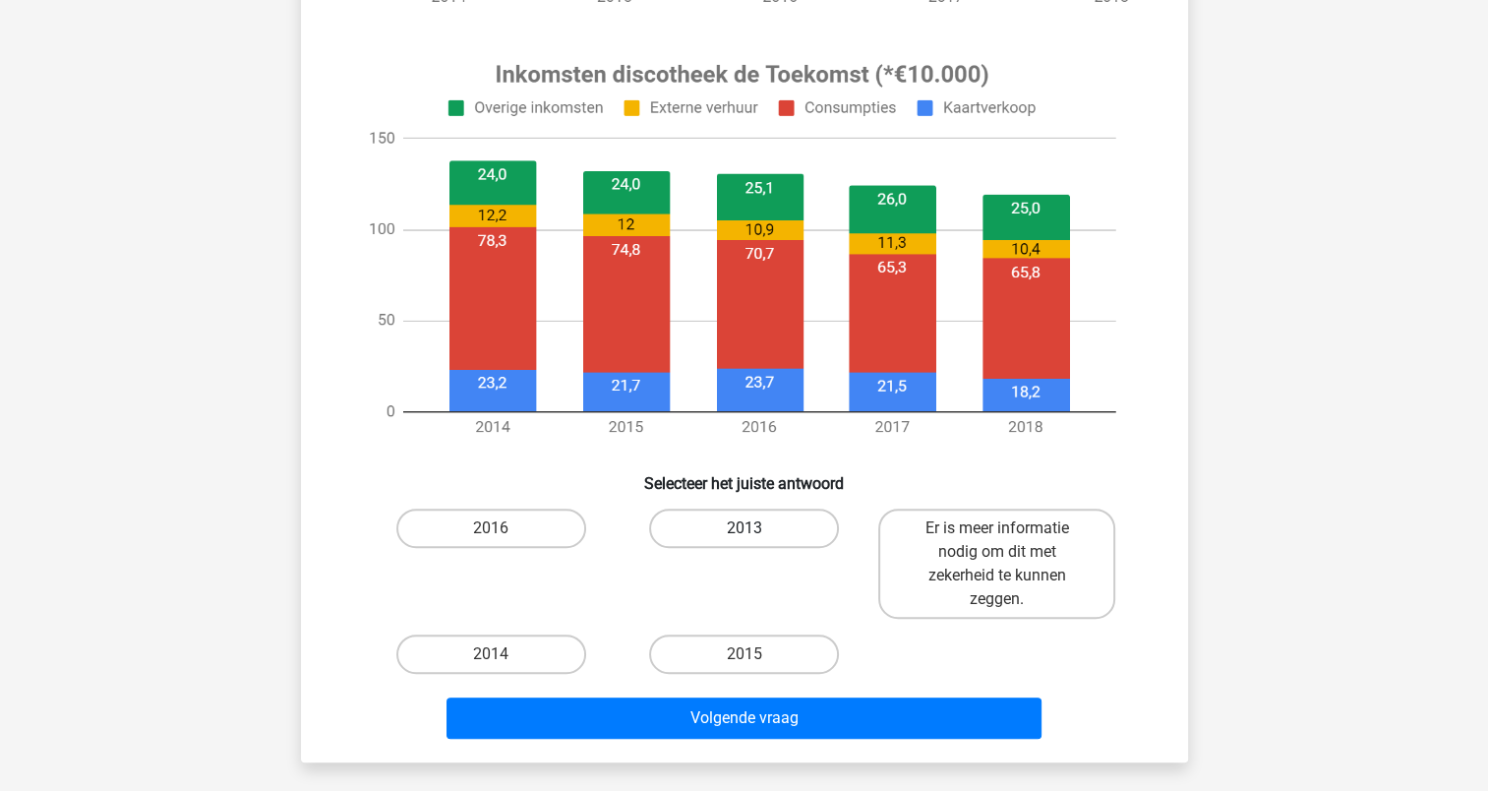
click at [762, 542] on label "2013" at bounding box center [744, 527] width 190 height 39
click at [756, 541] on input "2013" at bounding box center [749, 534] width 13 height 13
radio input "true"
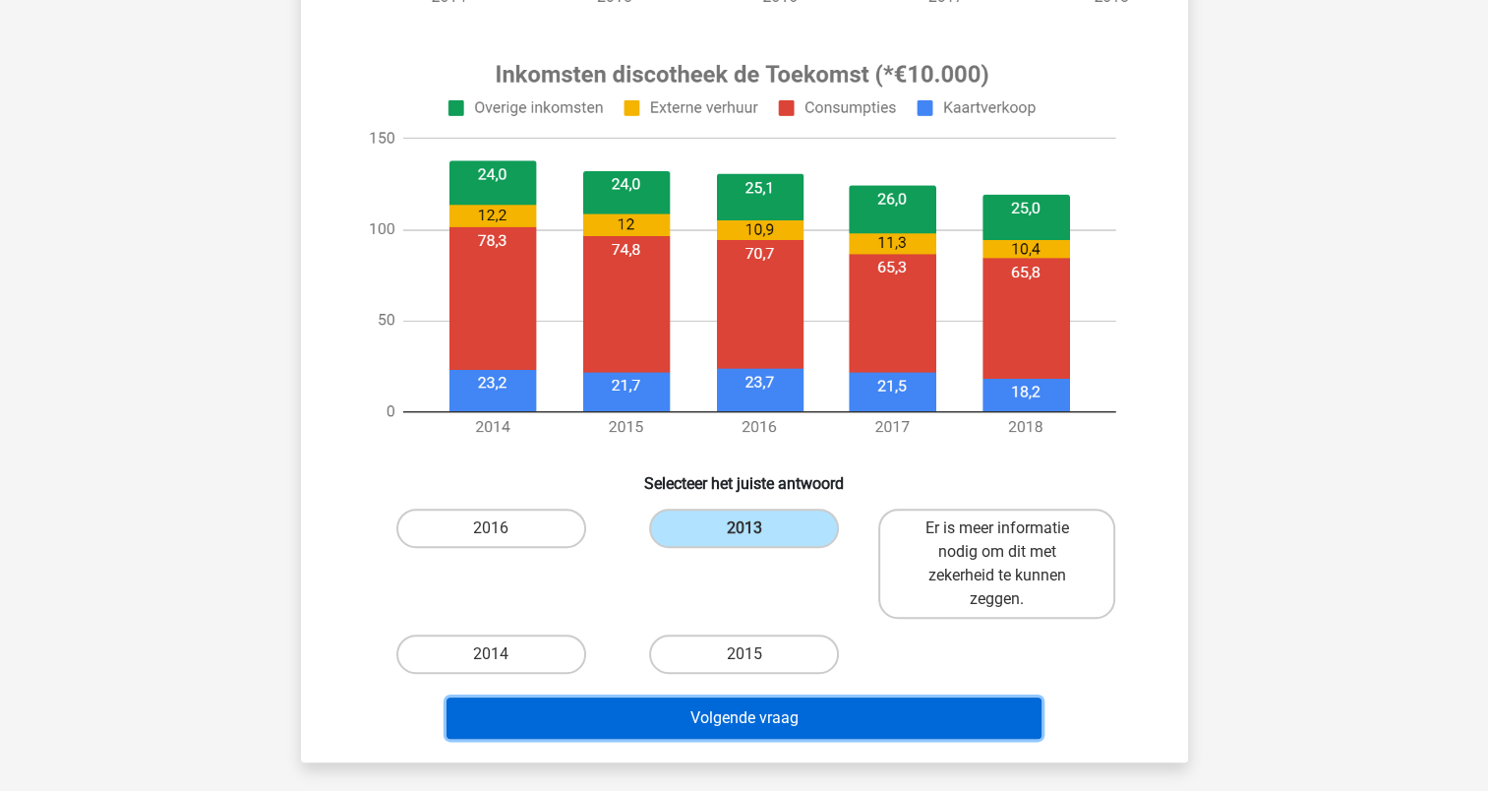
click at [761, 722] on button "Volgende vraag" at bounding box center [743, 717] width 595 height 41
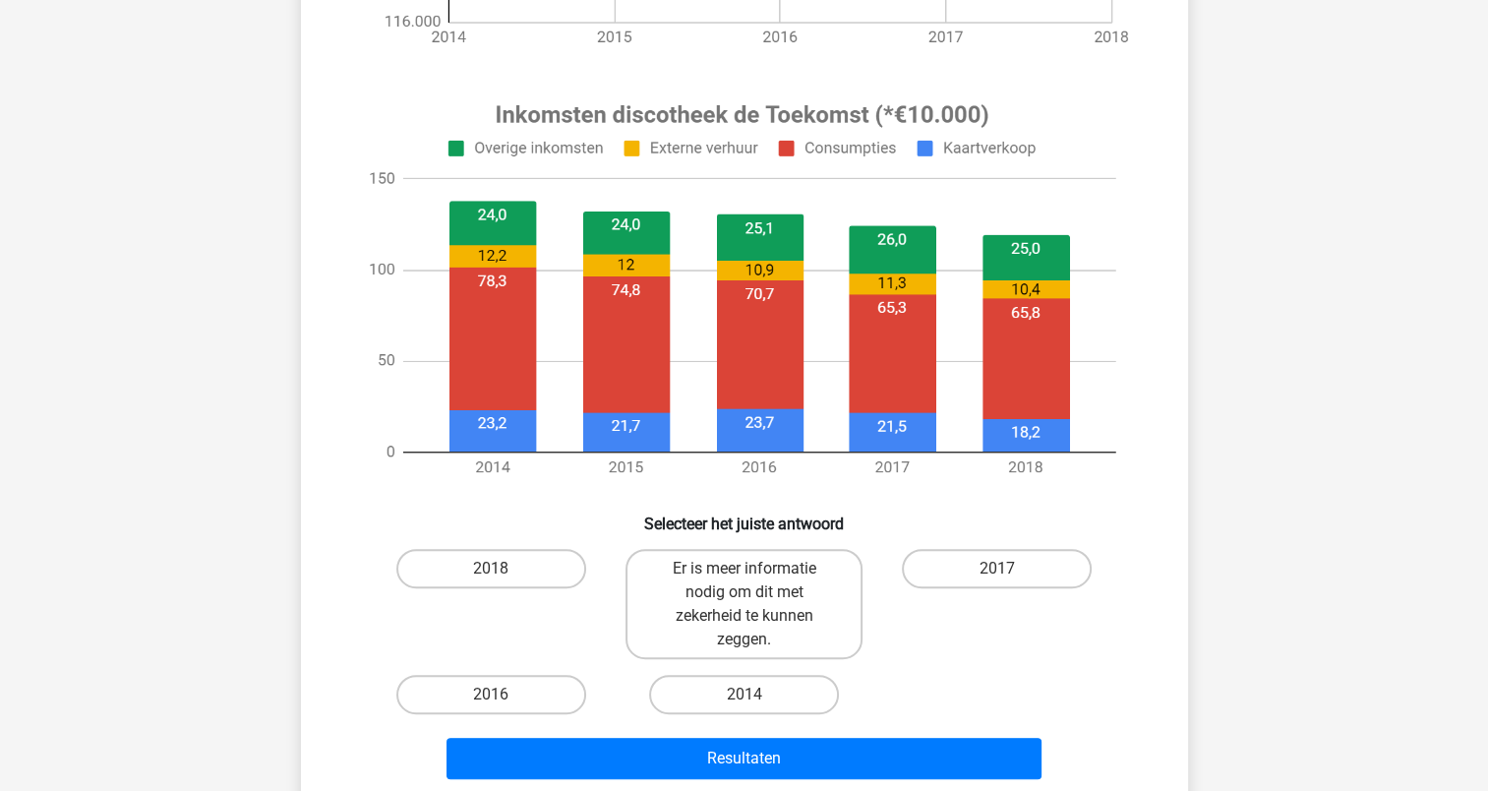
scroll to position [649, 0]
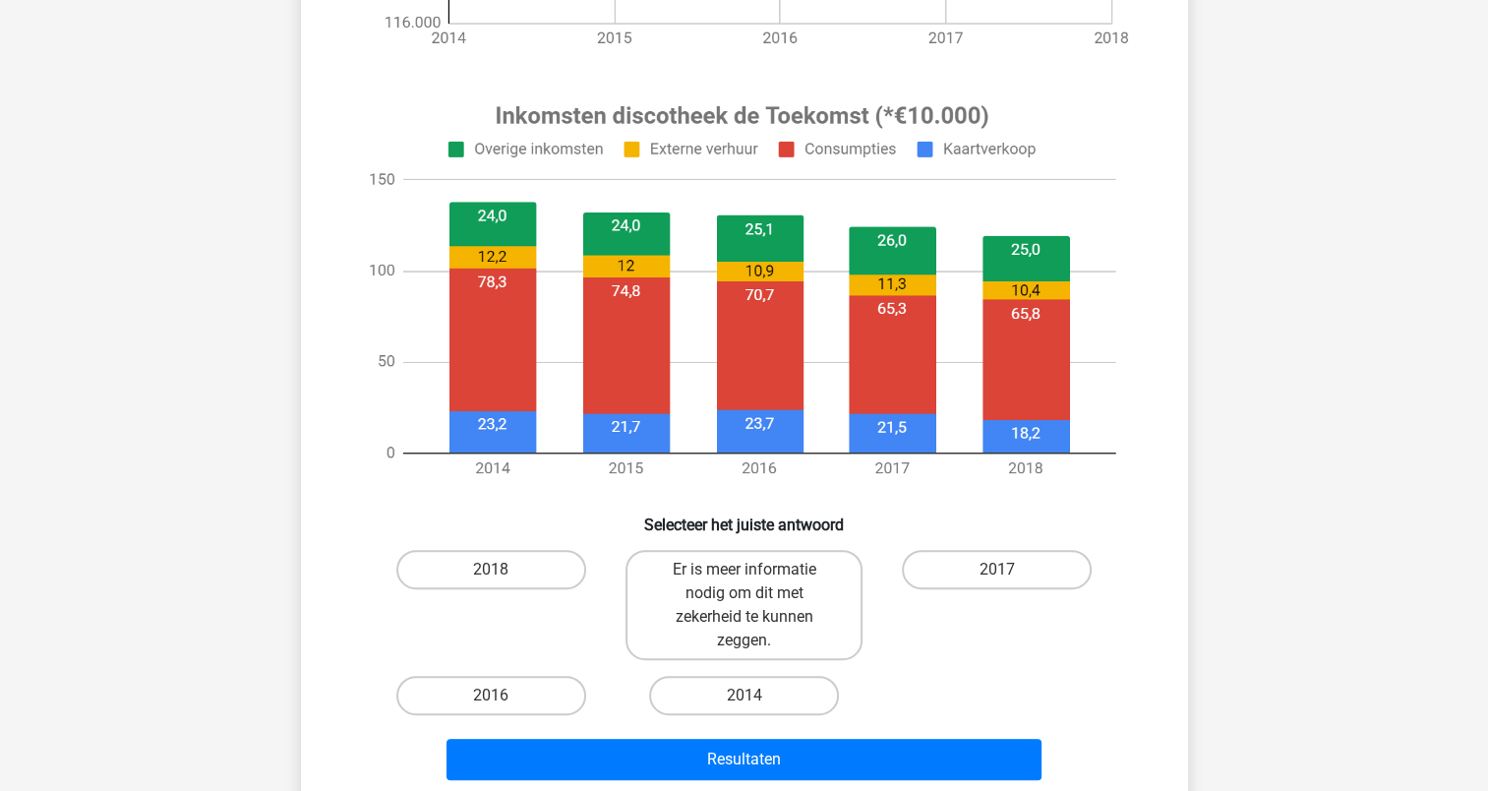
click at [762, 402] on image at bounding box center [742, 291] width 788 height 411
click at [719, 680] on label "2014" at bounding box center [744, 695] width 190 height 39
click at [743, 695] on input "2014" at bounding box center [749, 701] width 13 height 13
radio input "true"
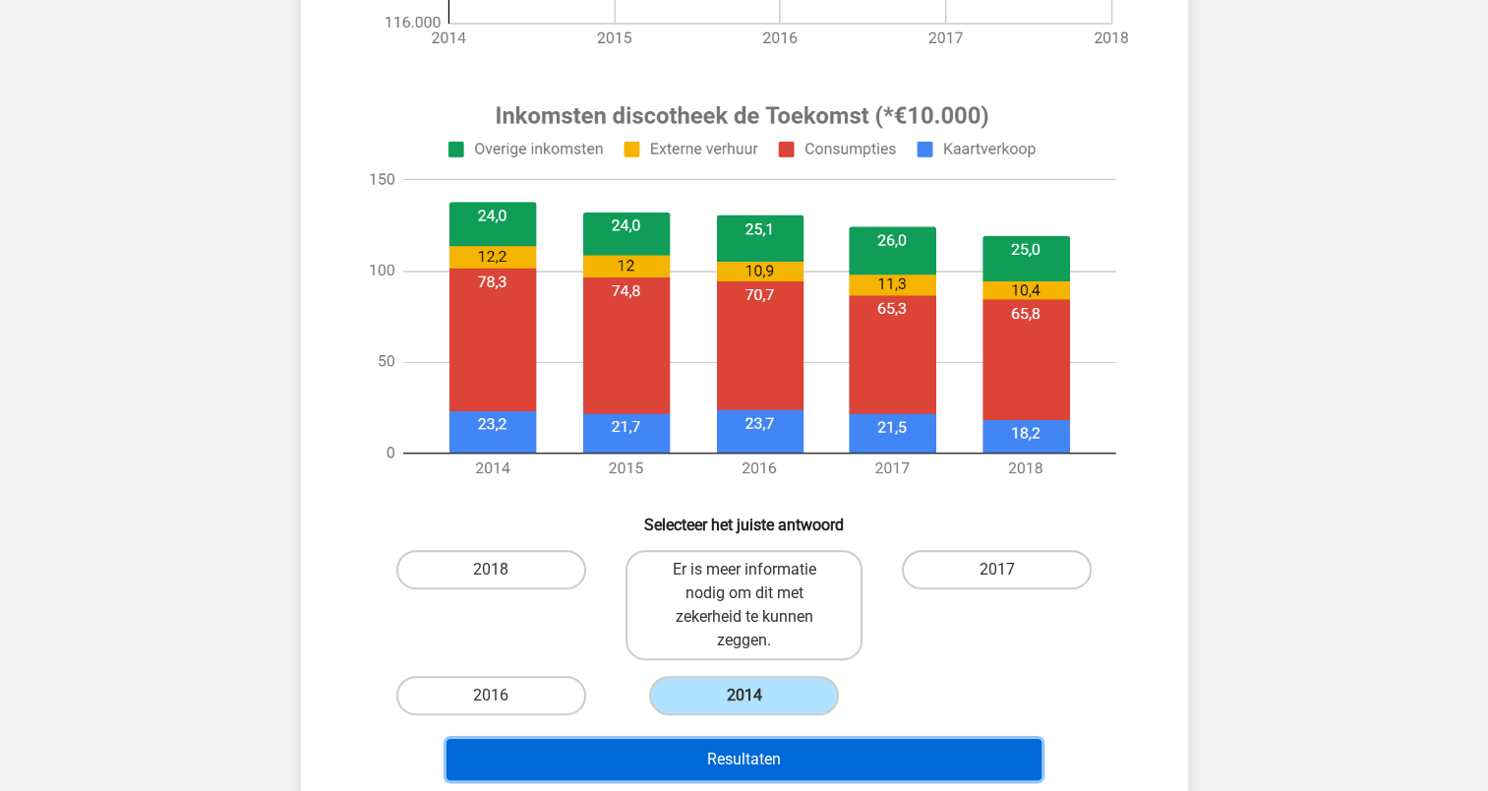
click at [742, 756] on button "Resultaten" at bounding box center [743, 759] width 595 height 41
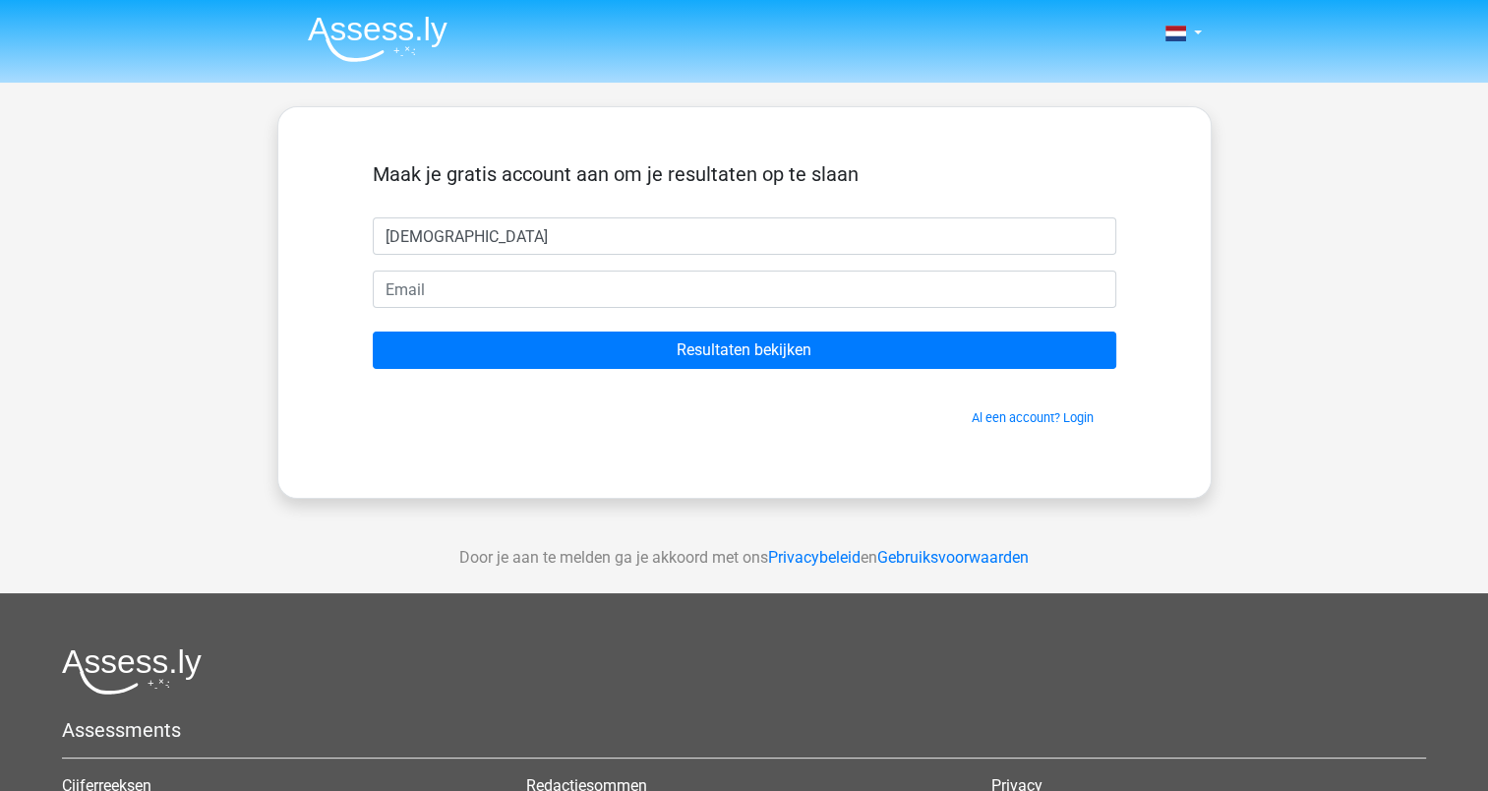
type input "zen"
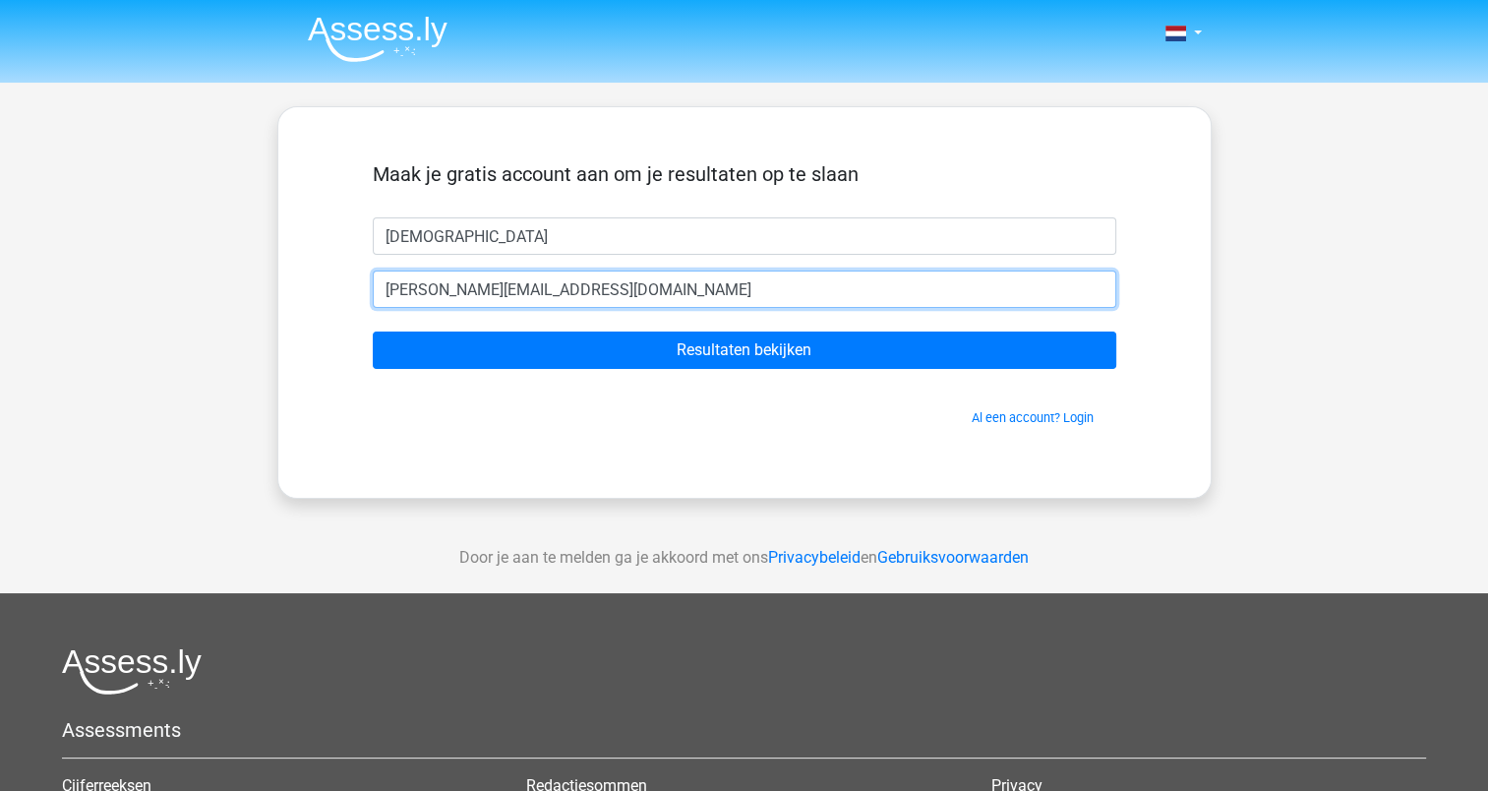
type input "z.rijkaard@amsterdam.nl"
click at [373, 331] on input "Resultaten bekijken" at bounding box center [744, 349] width 743 height 37
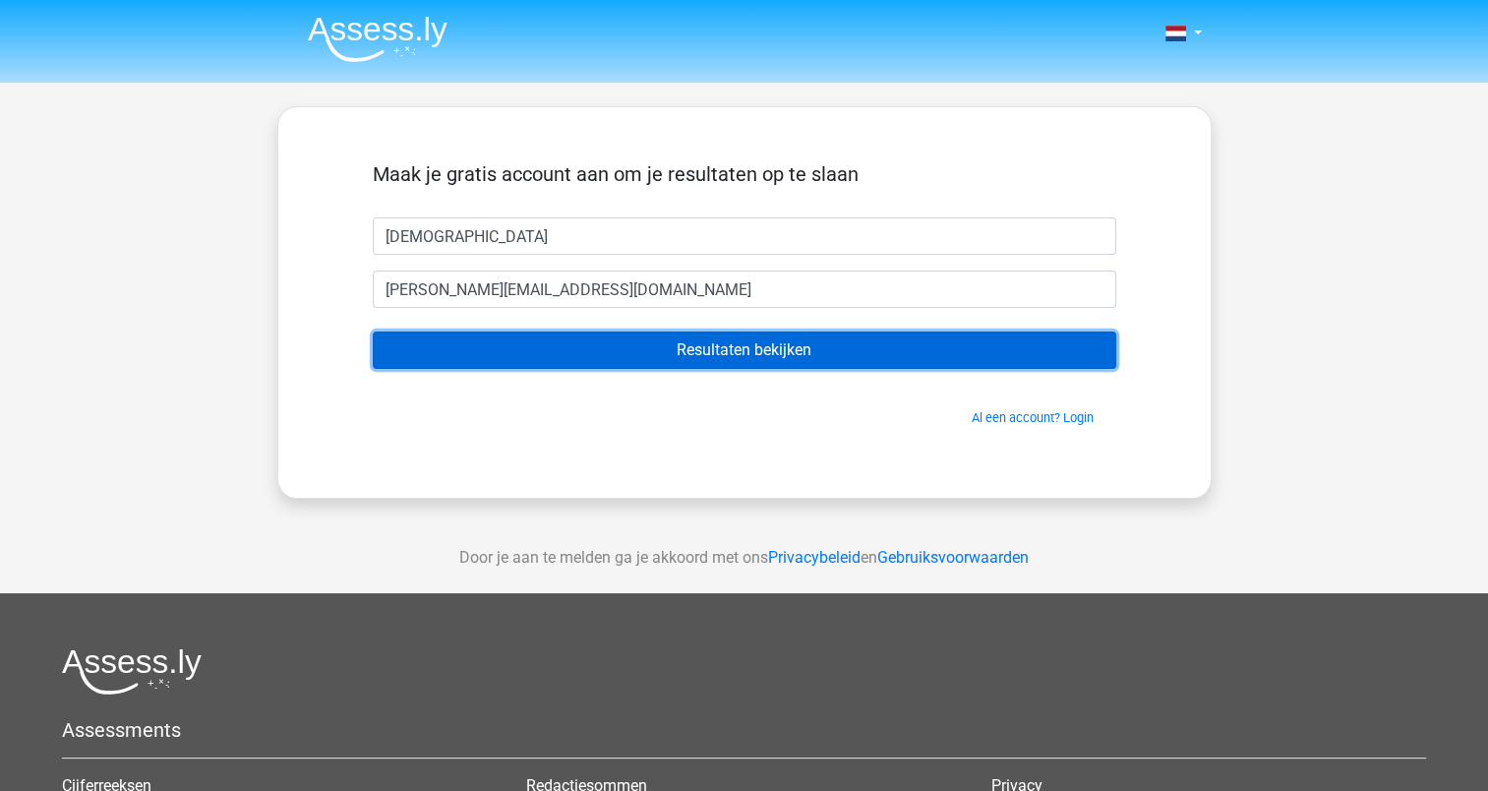
click at [711, 345] on input "Resultaten bekijken" at bounding box center [744, 349] width 743 height 37
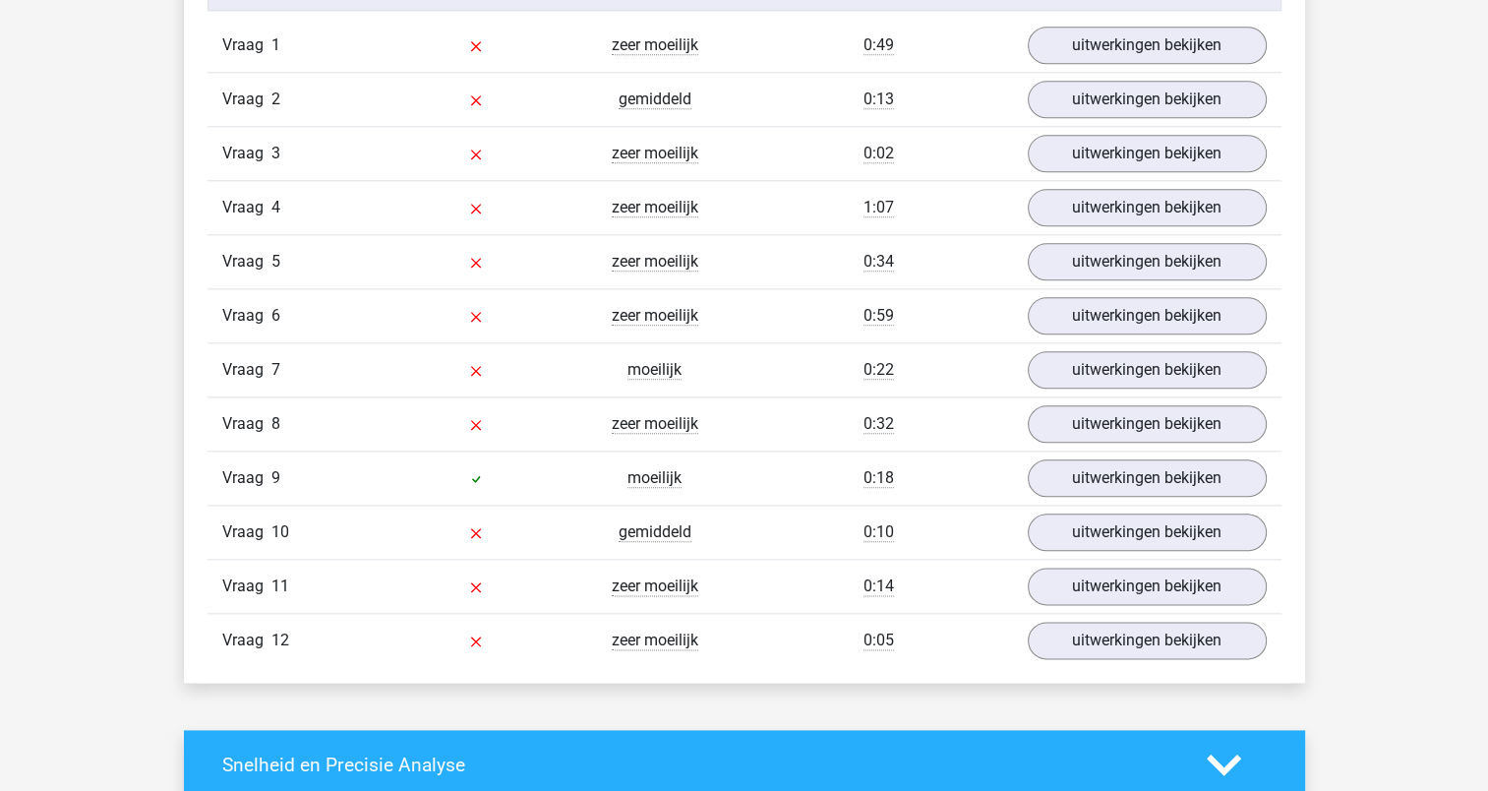
scroll to position [2234, 0]
click at [1124, 34] on link "uitwerkingen bekijken" at bounding box center [1146, 44] width 274 height 43
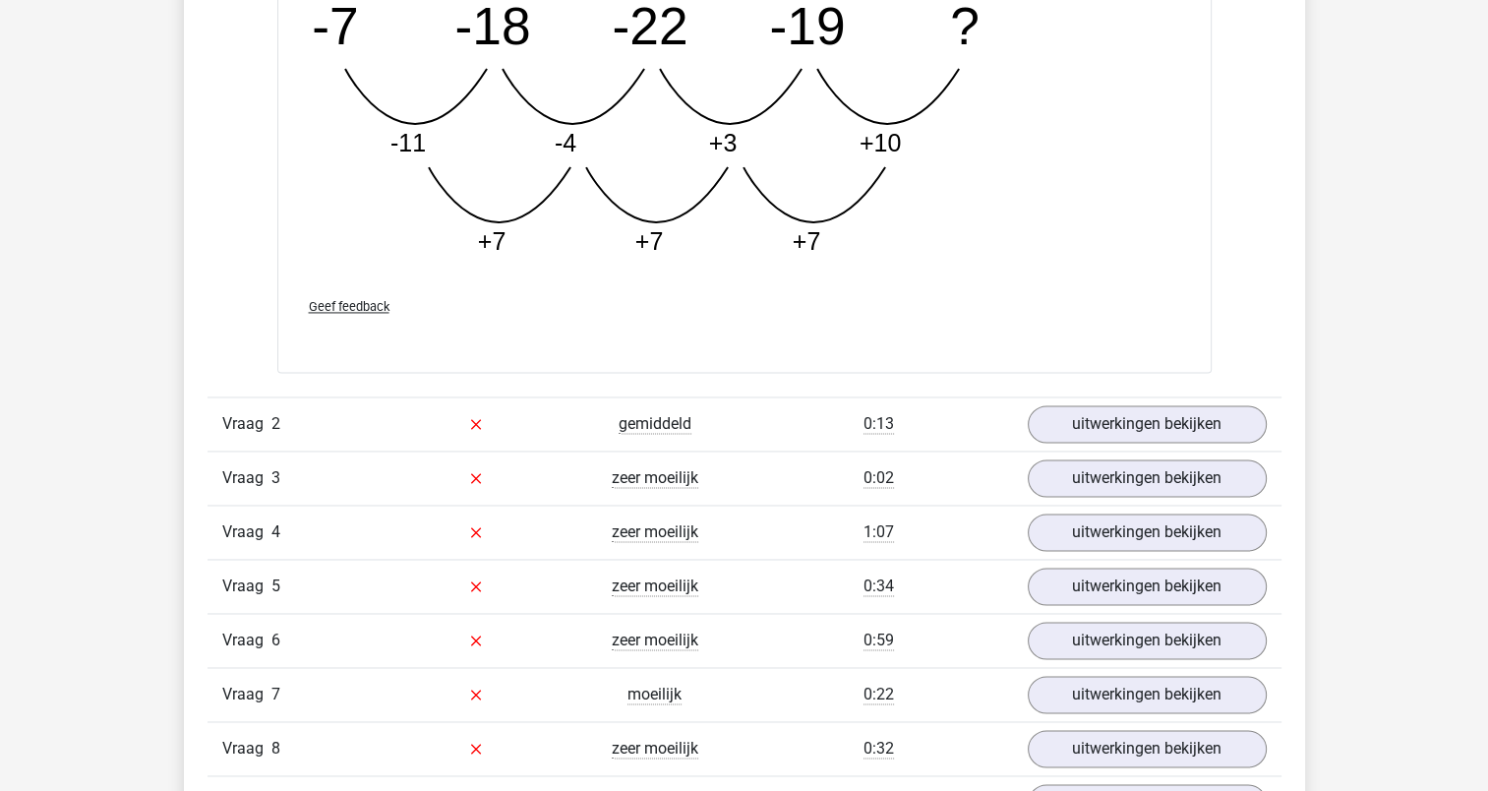
scroll to position [2946, 0]
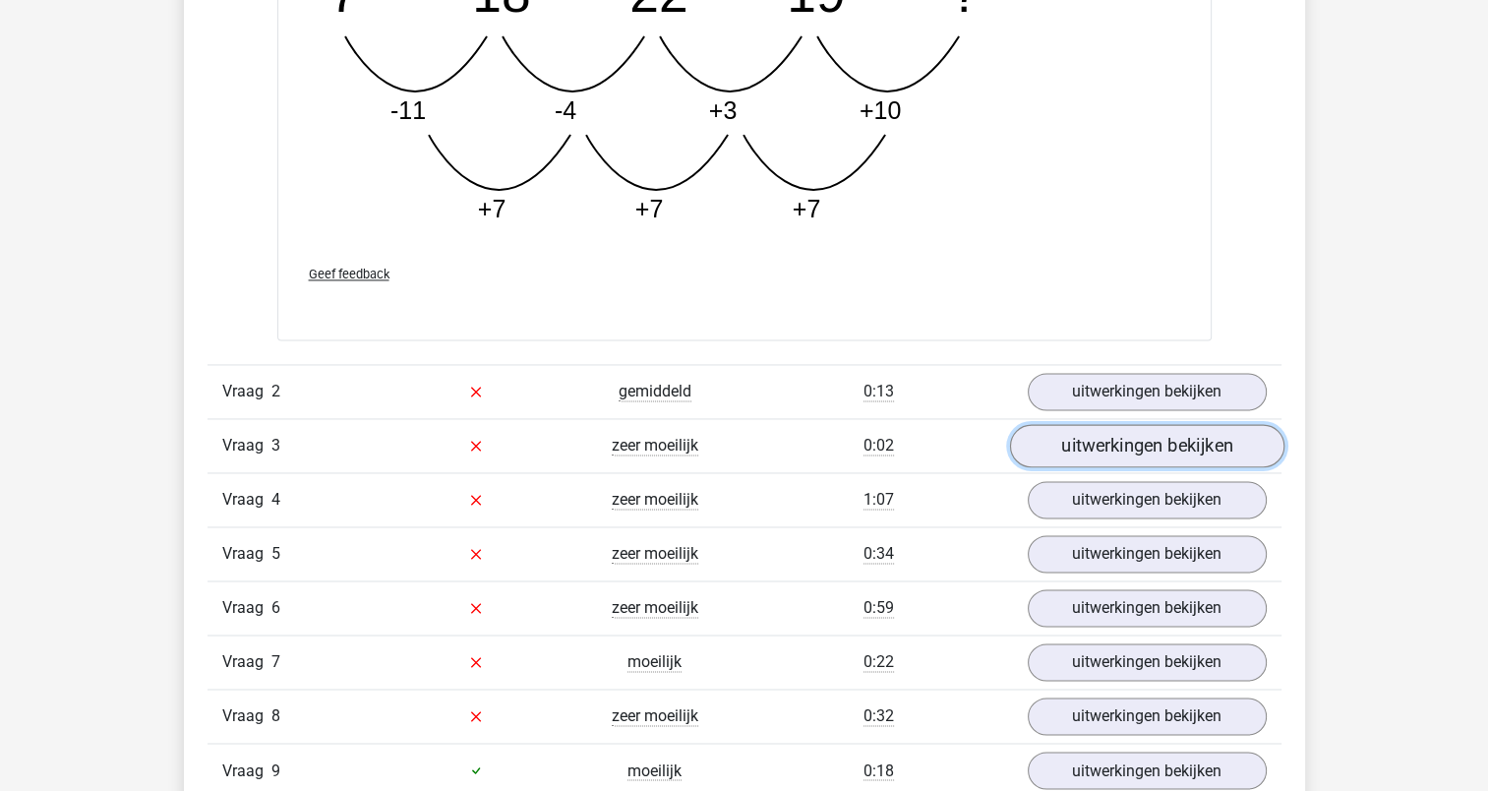
click at [1107, 435] on link "uitwerkingen bekijken" at bounding box center [1146, 445] width 274 height 43
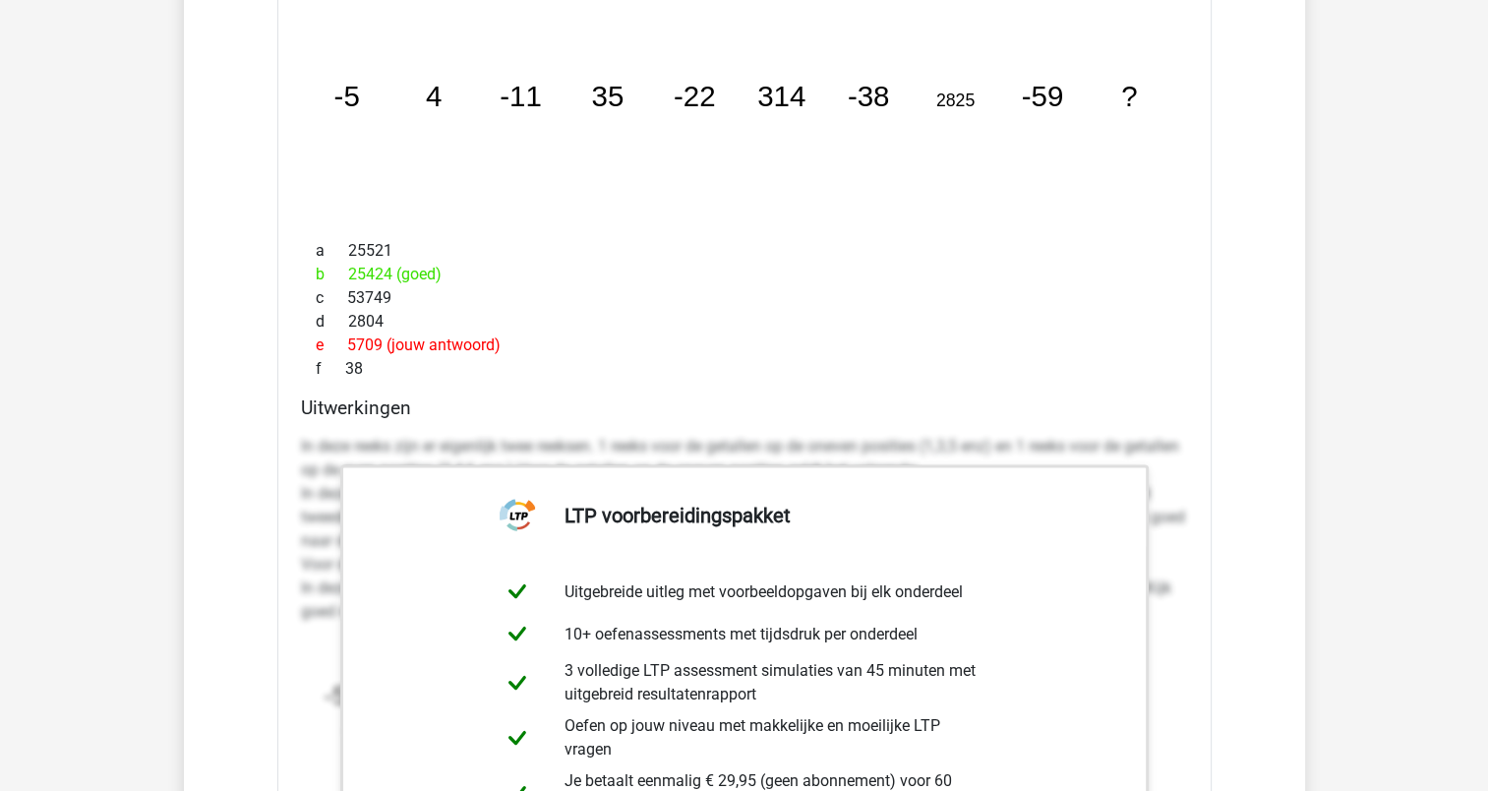
scroll to position [3543, 0]
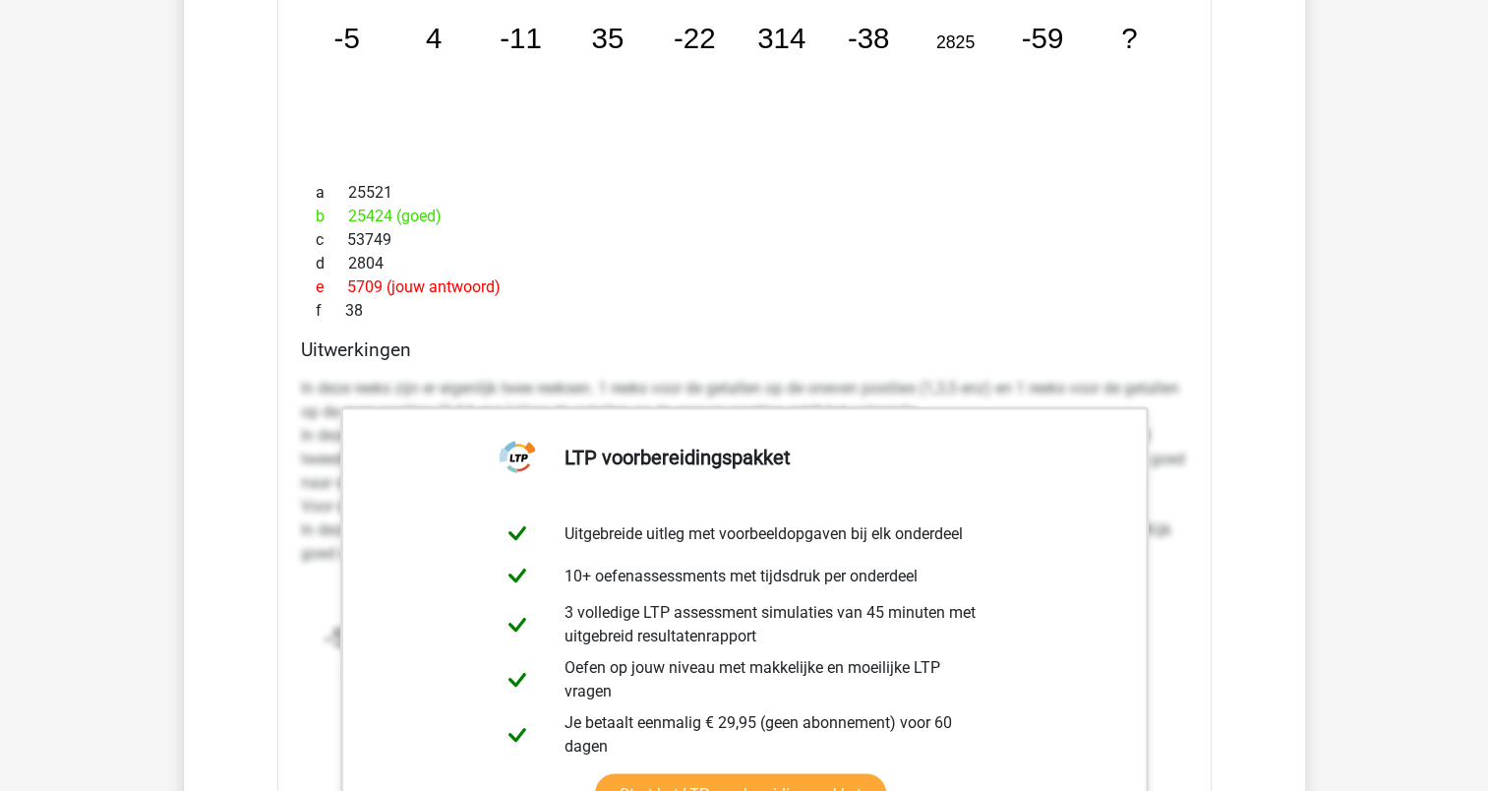
click at [1082, 327] on div "Welk getal hoort op de plek van het vraagteken? image/svg+xml -5 4 -11 35 -22 3…" at bounding box center [744, 474] width 934 height 1151
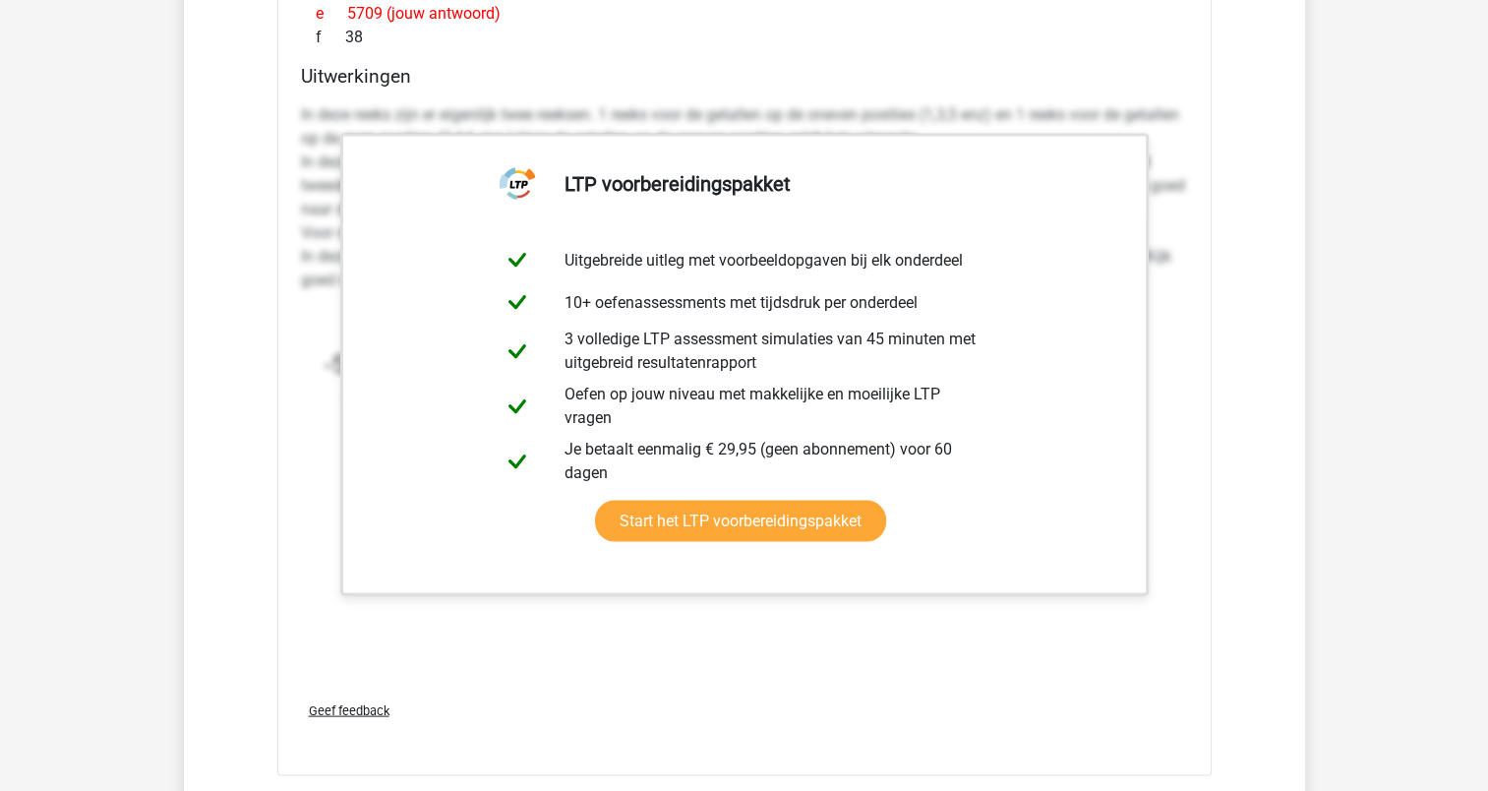
scroll to position [3816, 0]
click at [944, 617] on div "In deze reeks zijn er eigenlijk twee reeksen. 1 reeks voor de getallen op de on…" at bounding box center [744, 390] width 887 height 590
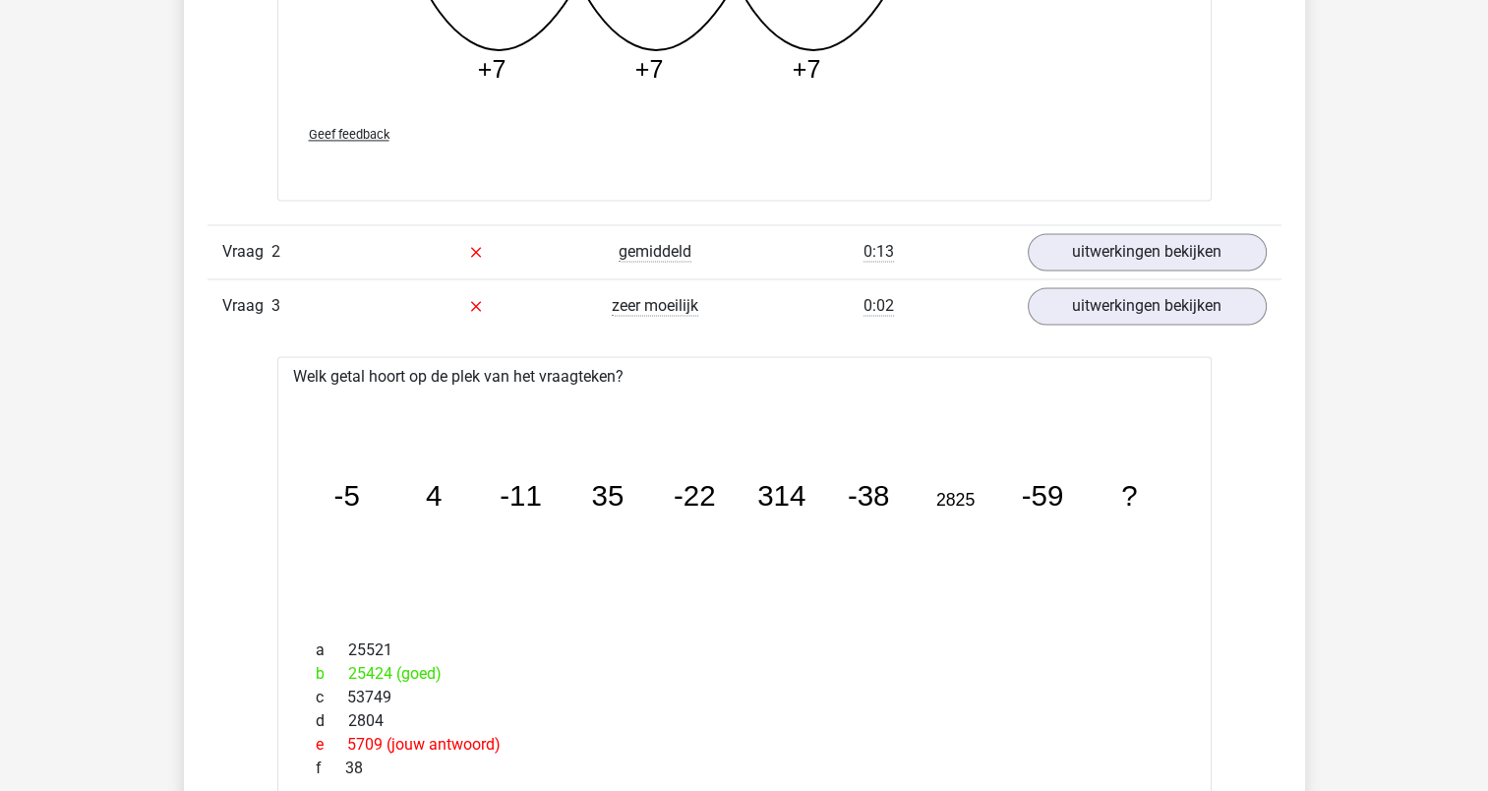
scroll to position [2948, 0]
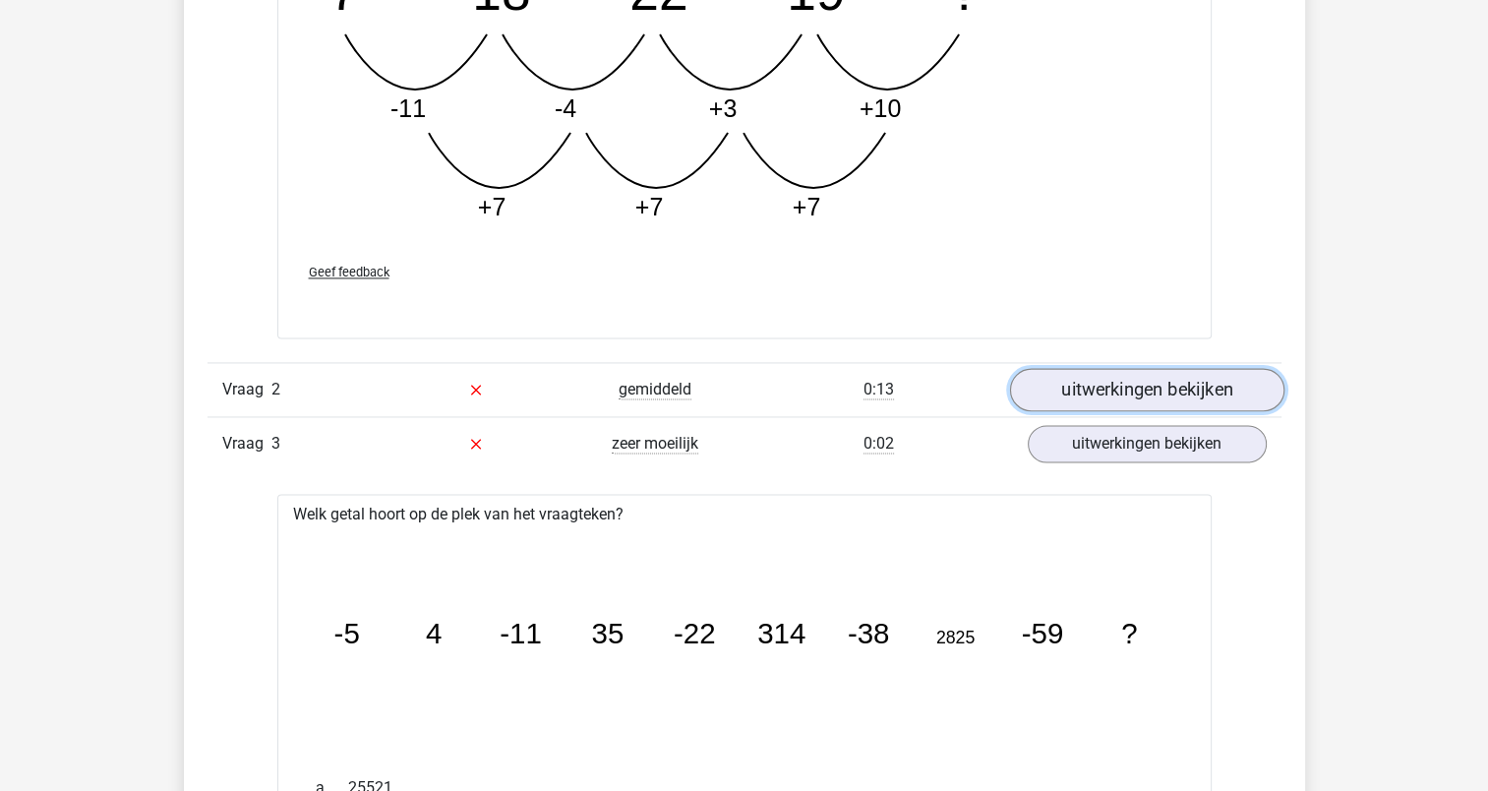
click at [1100, 385] on link "uitwerkingen bekijken" at bounding box center [1146, 389] width 274 height 43
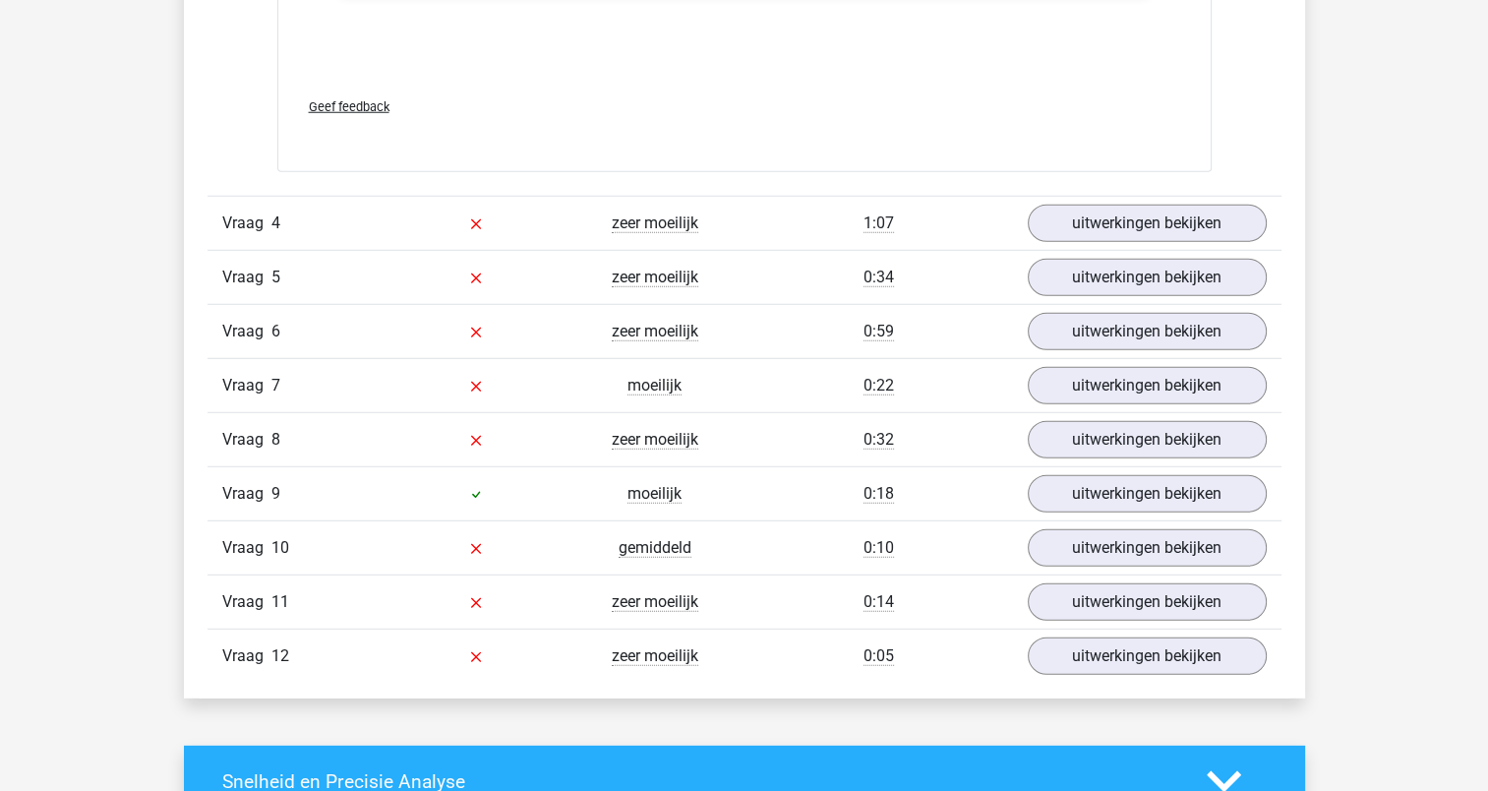
scroll to position [5377, 0]
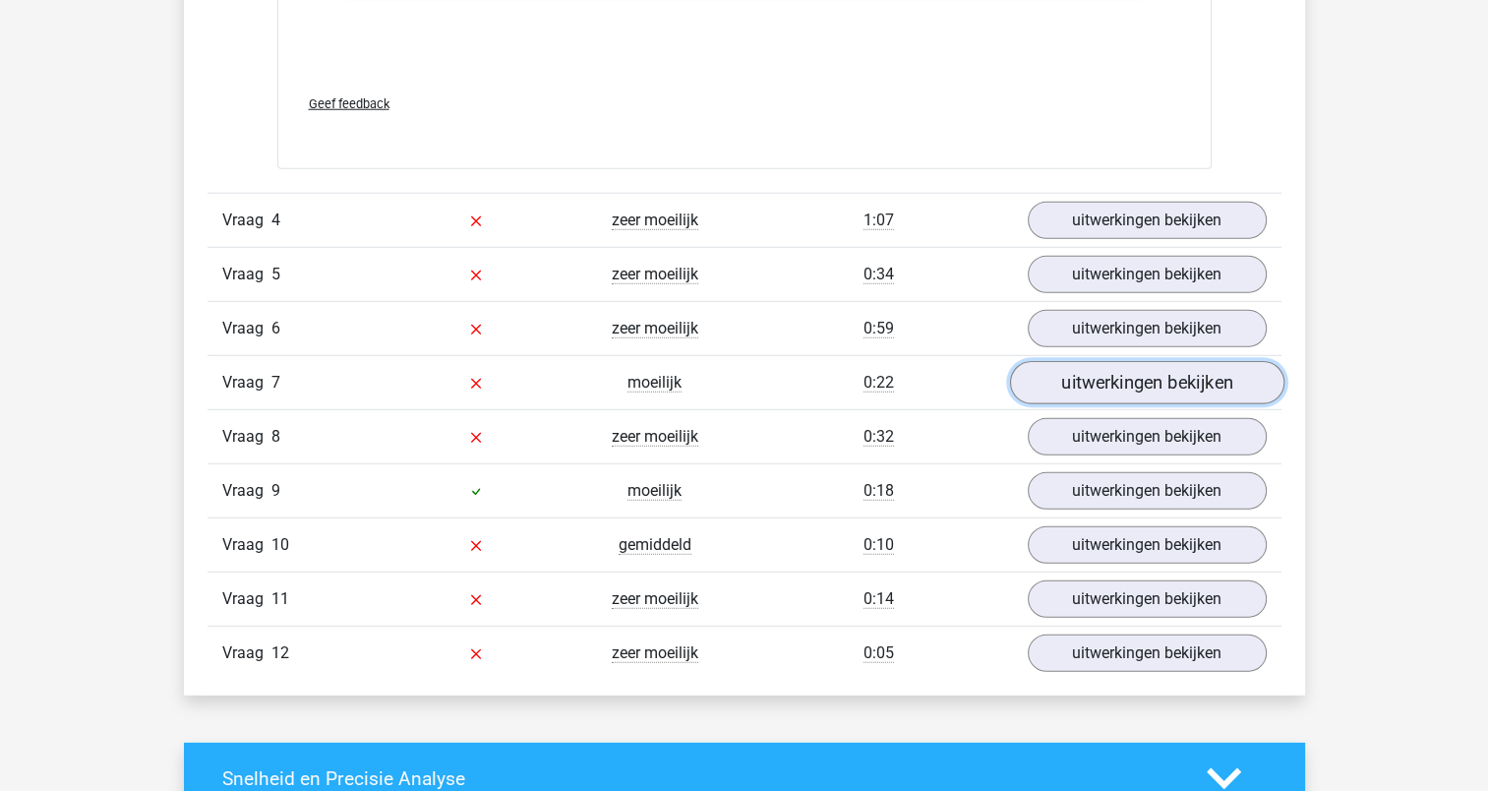
click at [1135, 376] on link "uitwerkingen bekijken" at bounding box center [1146, 382] width 274 height 43
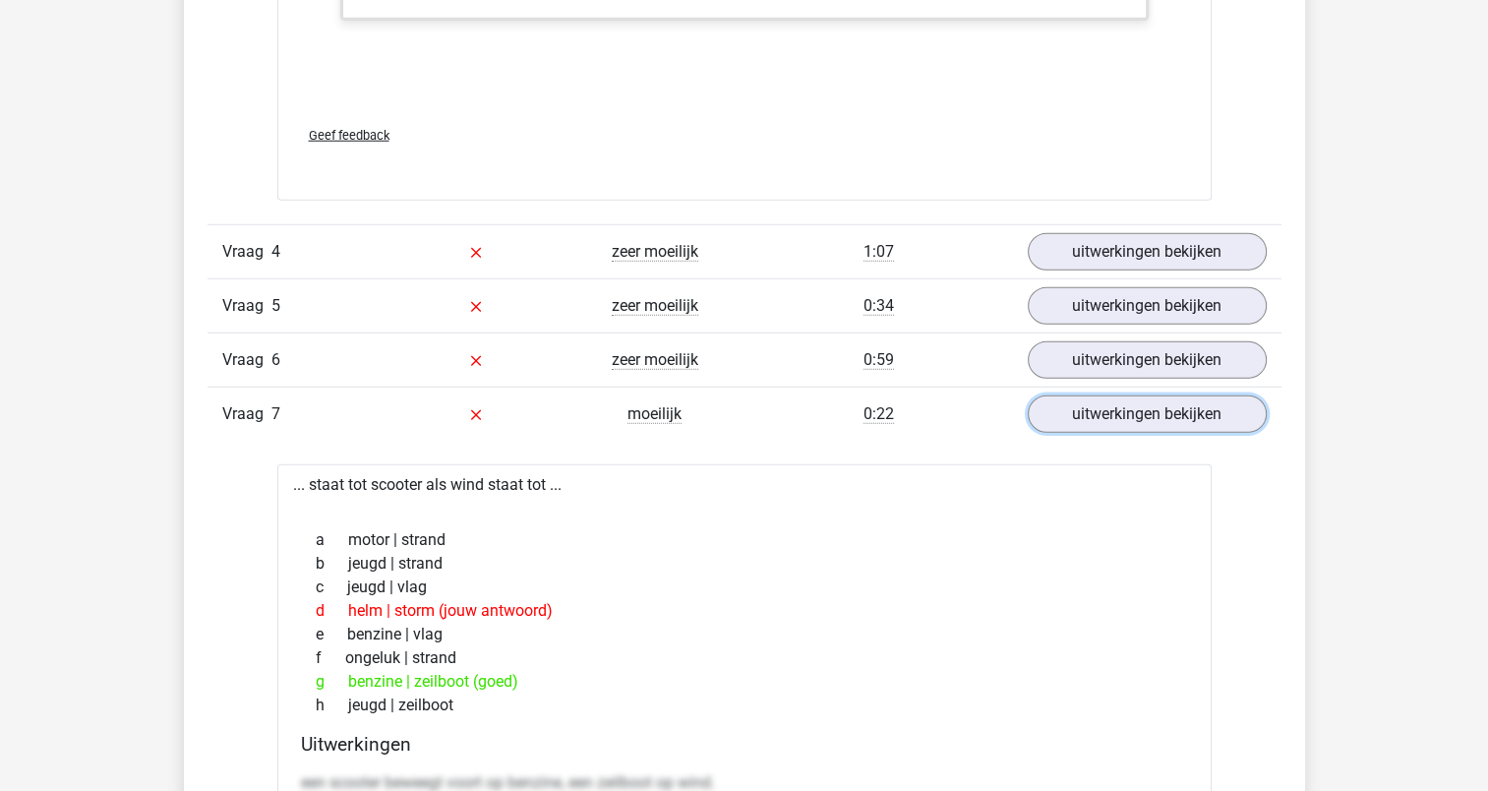
scroll to position [5344, 0]
click at [1092, 396] on link "uitwerkingen bekijken" at bounding box center [1146, 414] width 274 height 43
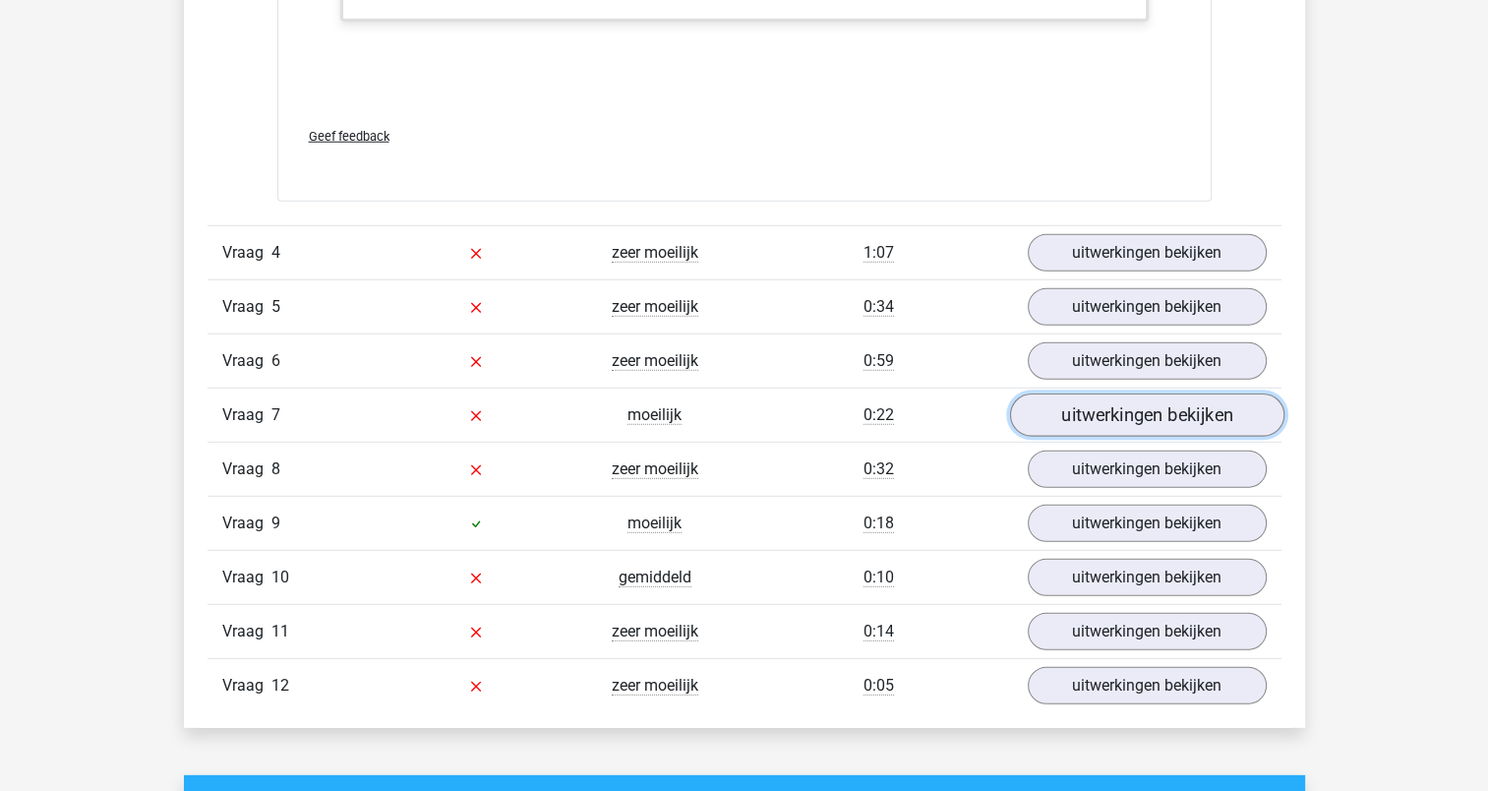
scroll to position [5349, 0]
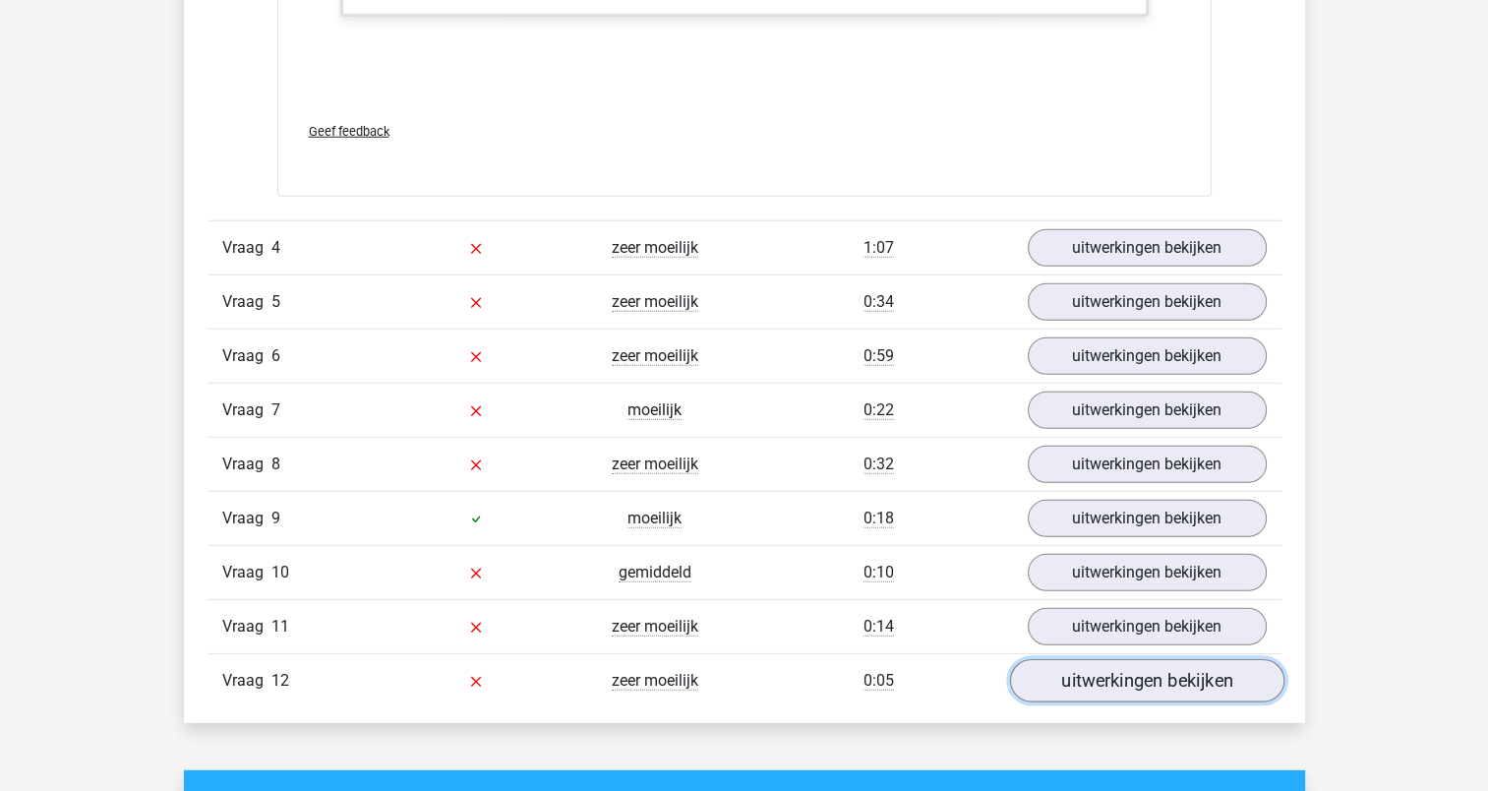
click at [1171, 675] on link "uitwerkingen bekijken" at bounding box center [1146, 680] width 274 height 43
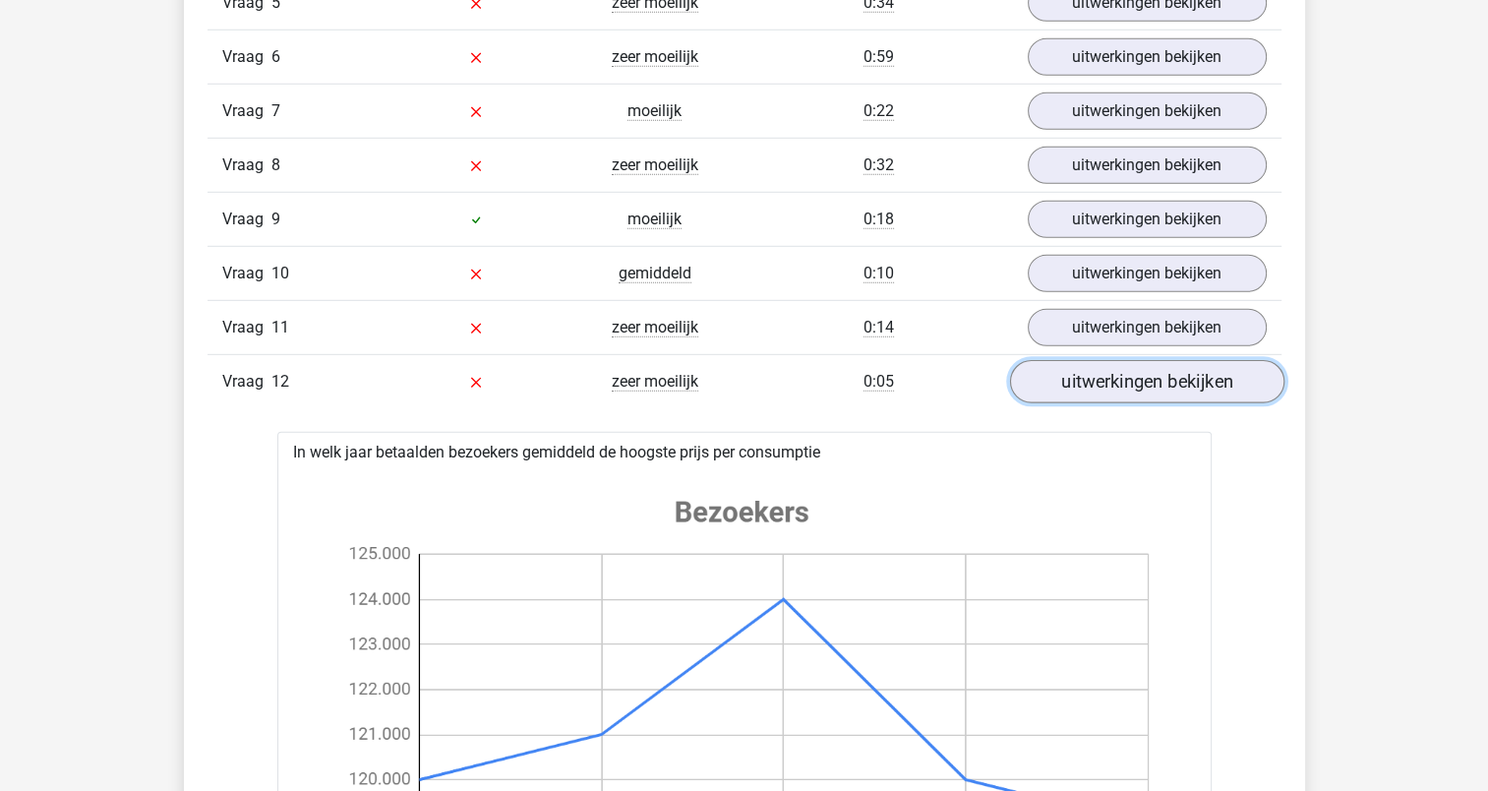
scroll to position [5641, 0]
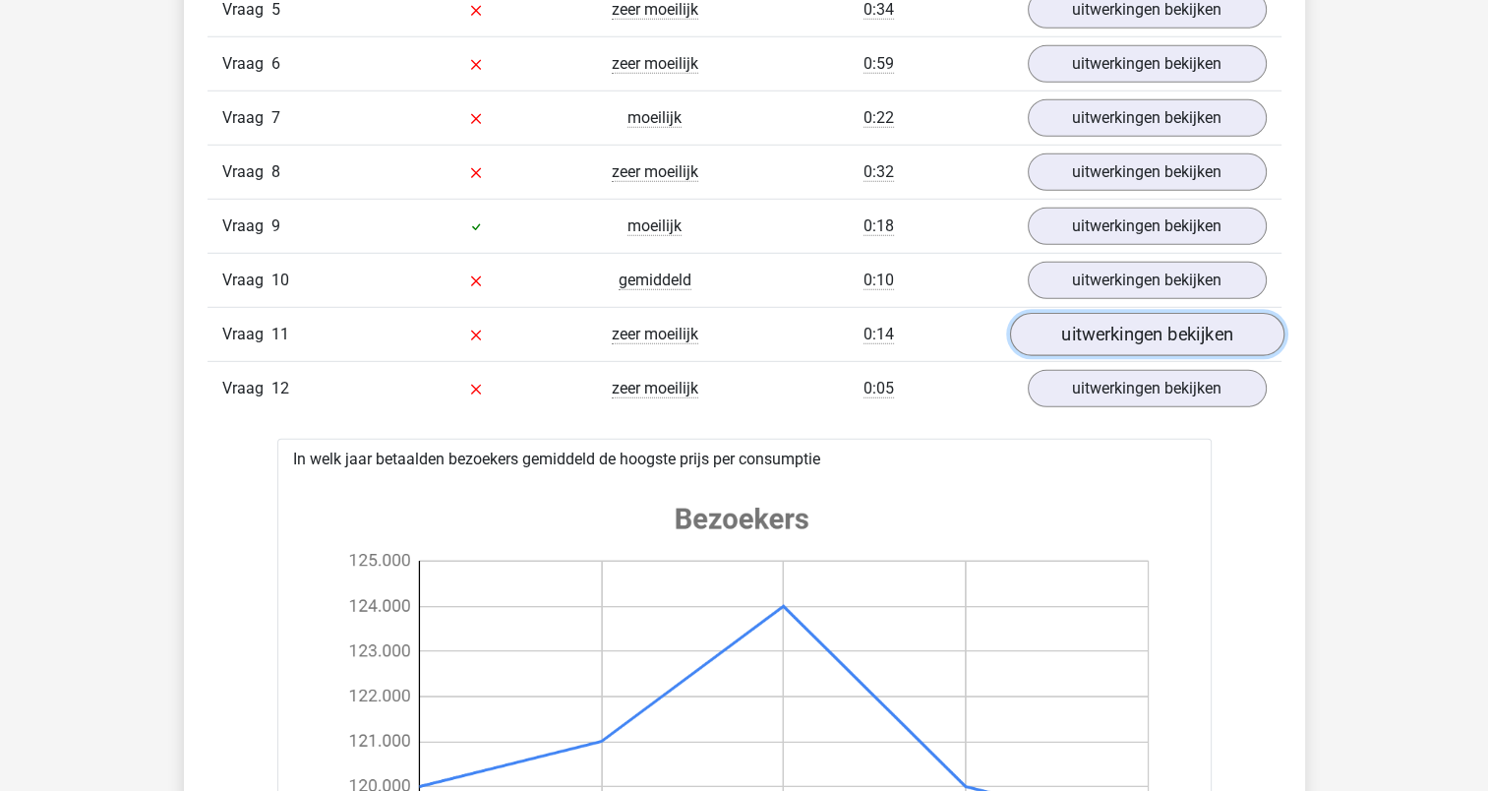
click at [1152, 338] on link "uitwerkingen bekijken" at bounding box center [1146, 334] width 274 height 43
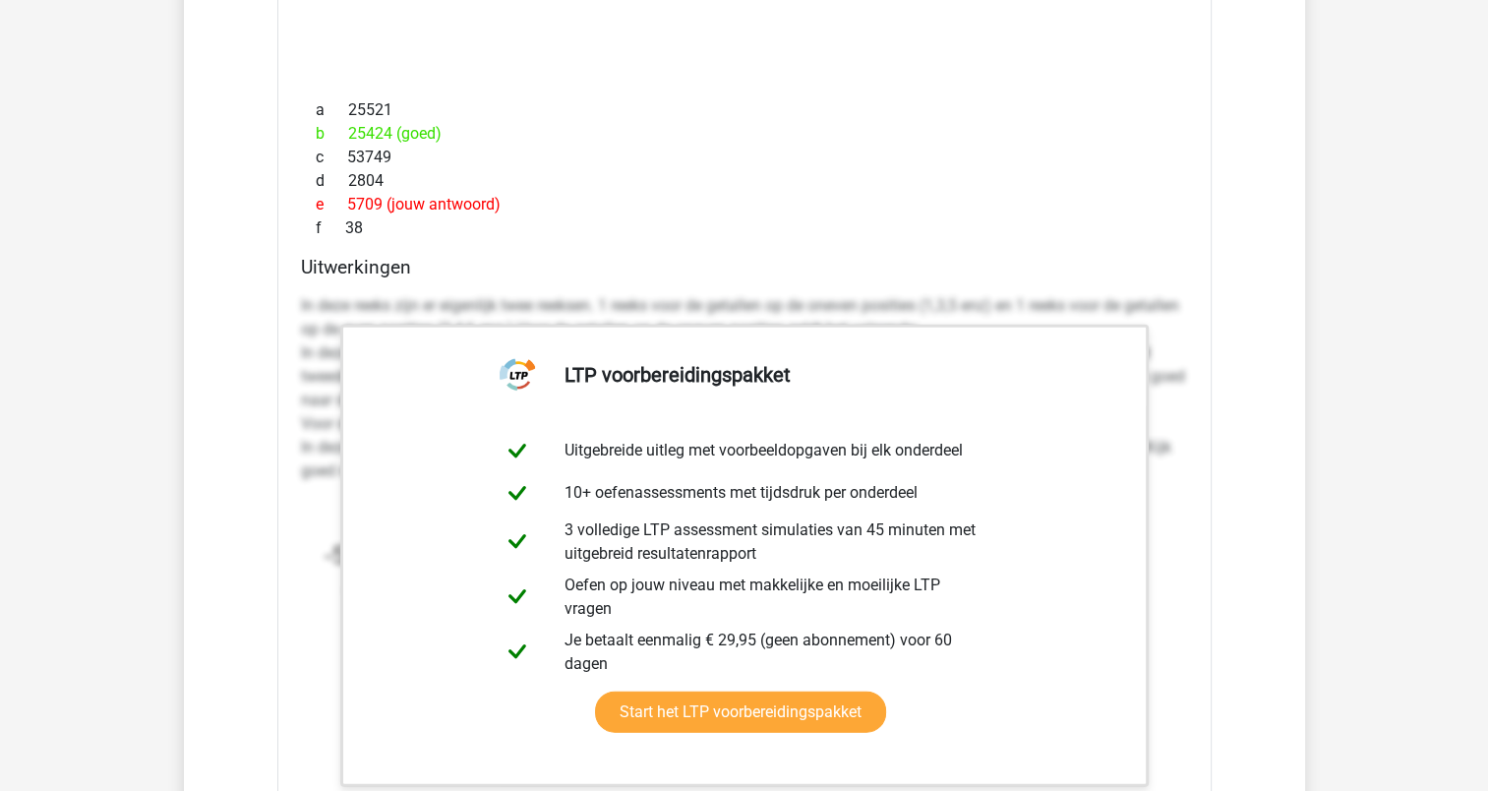
scroll to position [4540, 0]
